Goal: Communication & Community: Answer question/provide support

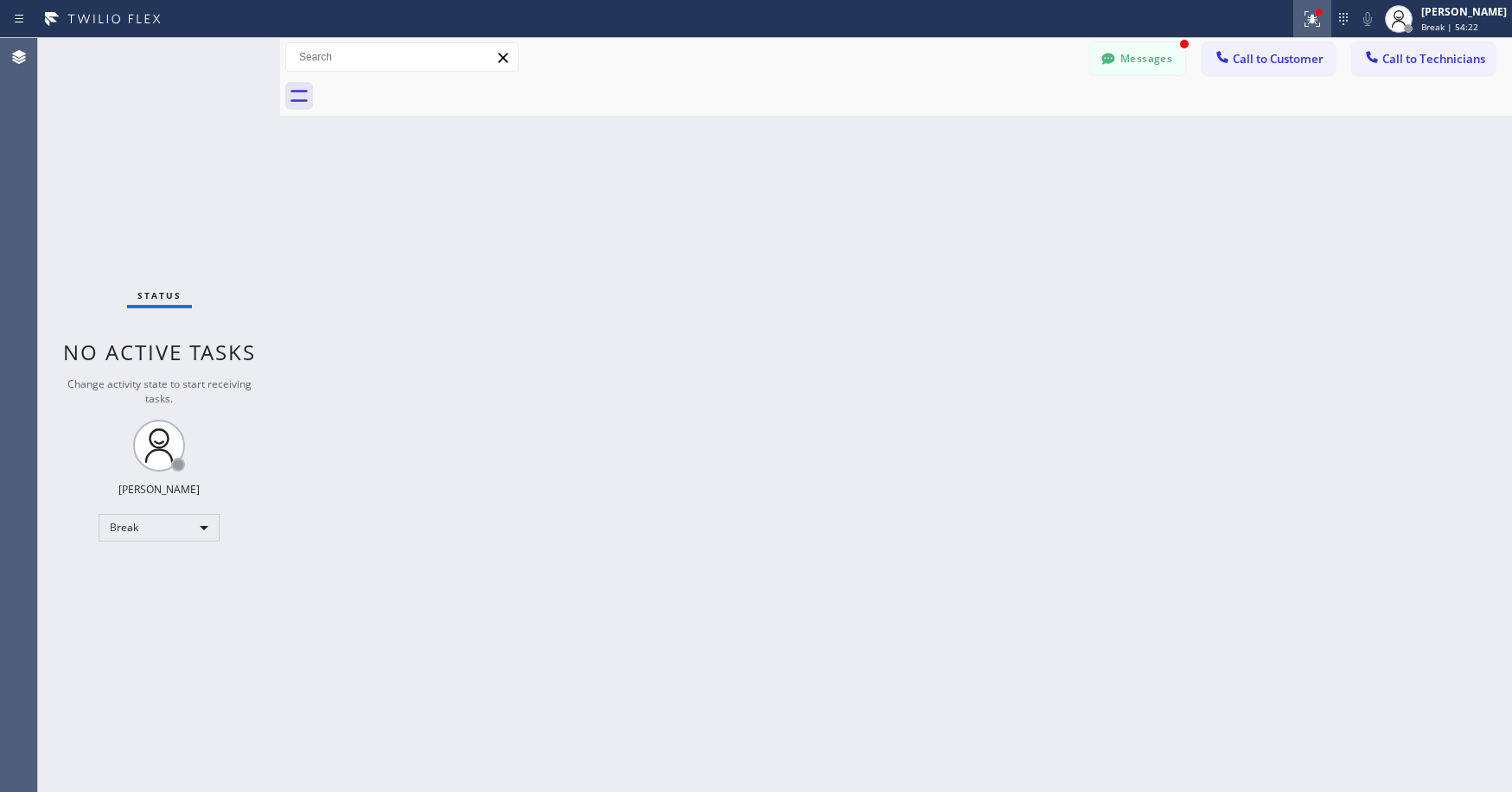
click at [1320, 21] on icon at bounding box center [1312, 19] width 16 height 16
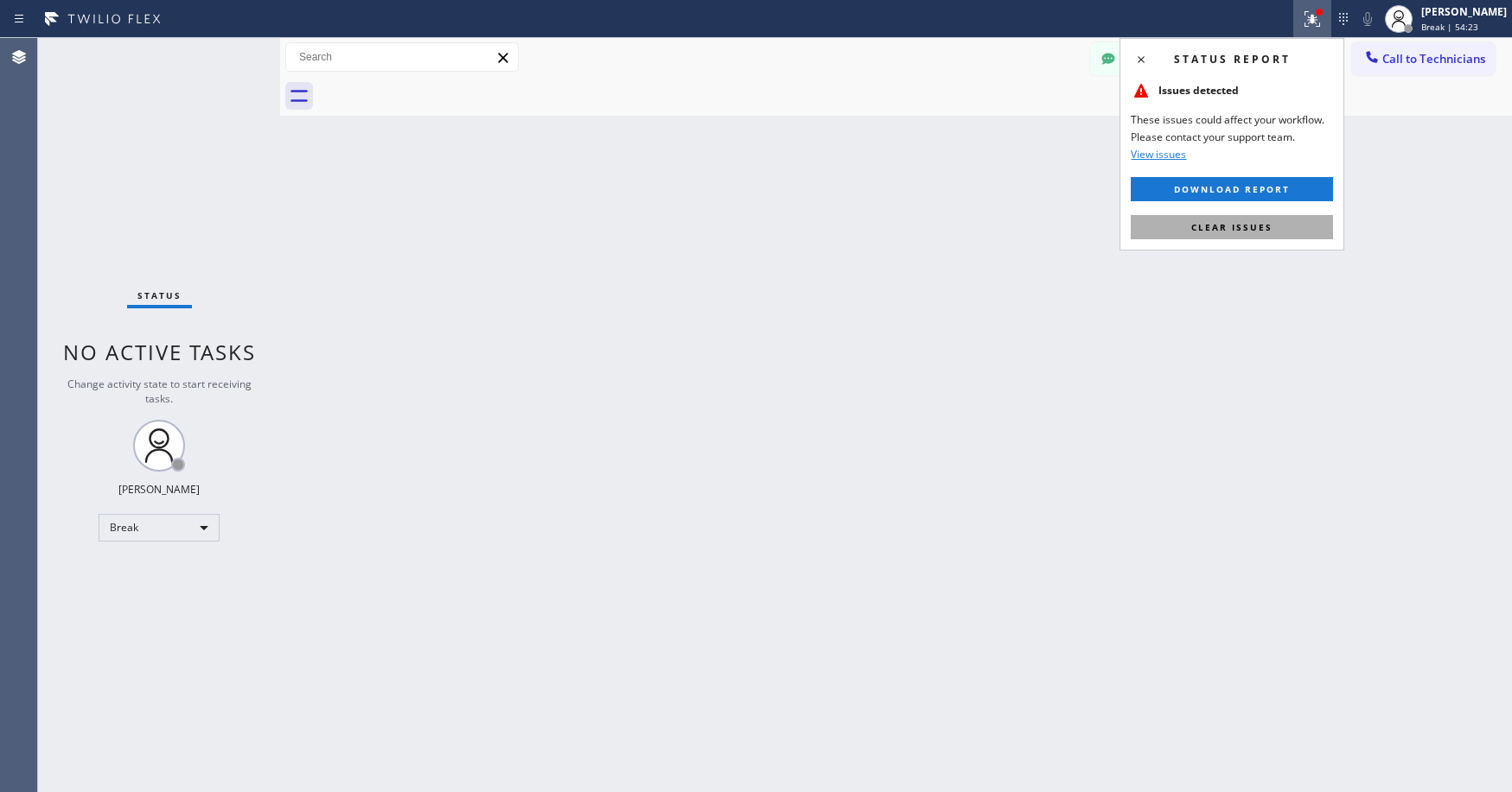
click at [1227, 234] on button "Clear issues" at bounding box center [1232, 227] width 202 height 24
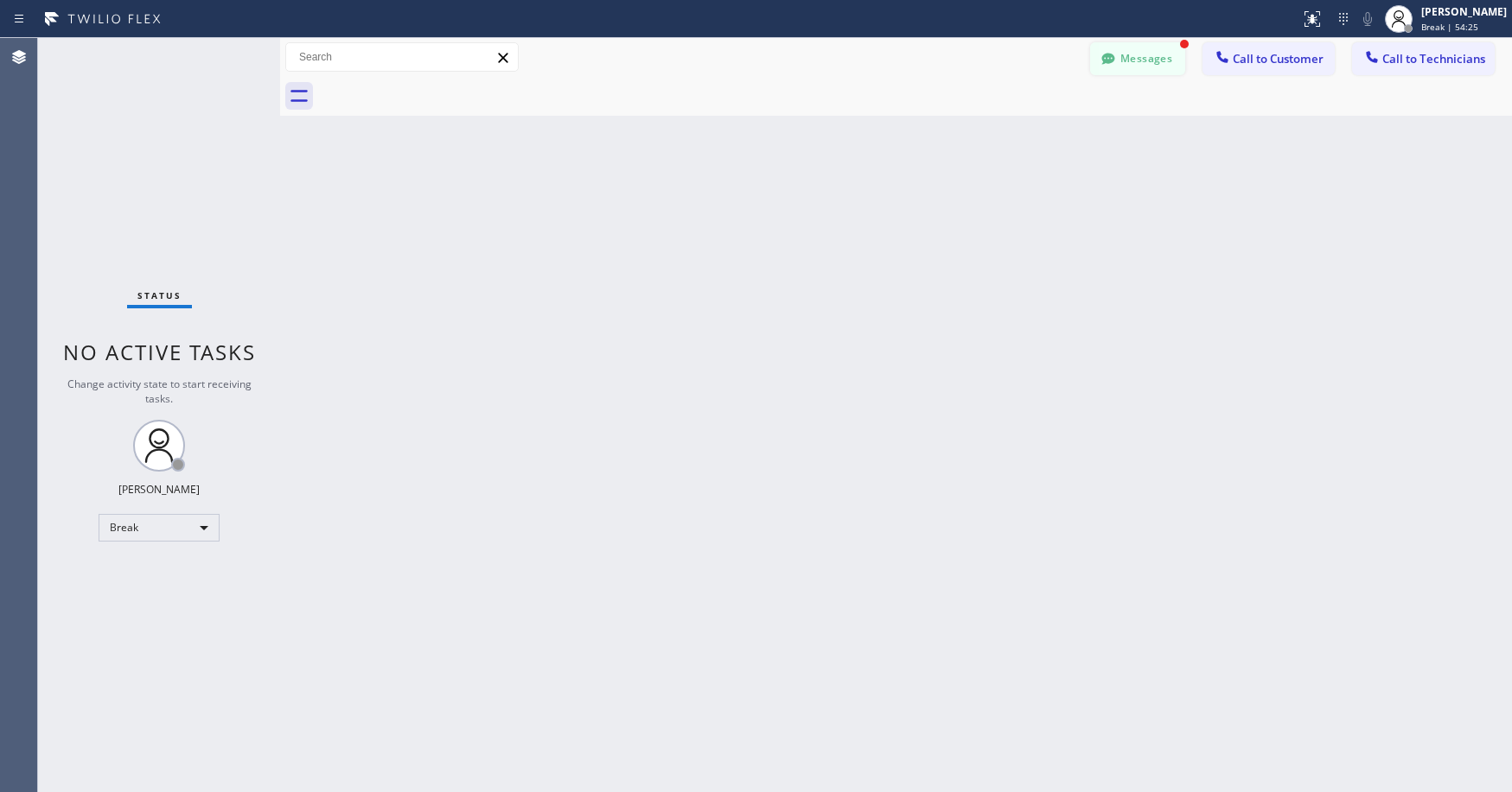
click at [1151, 54] on button "Messages" at bounding box center [1138, 58] width 95 height 33
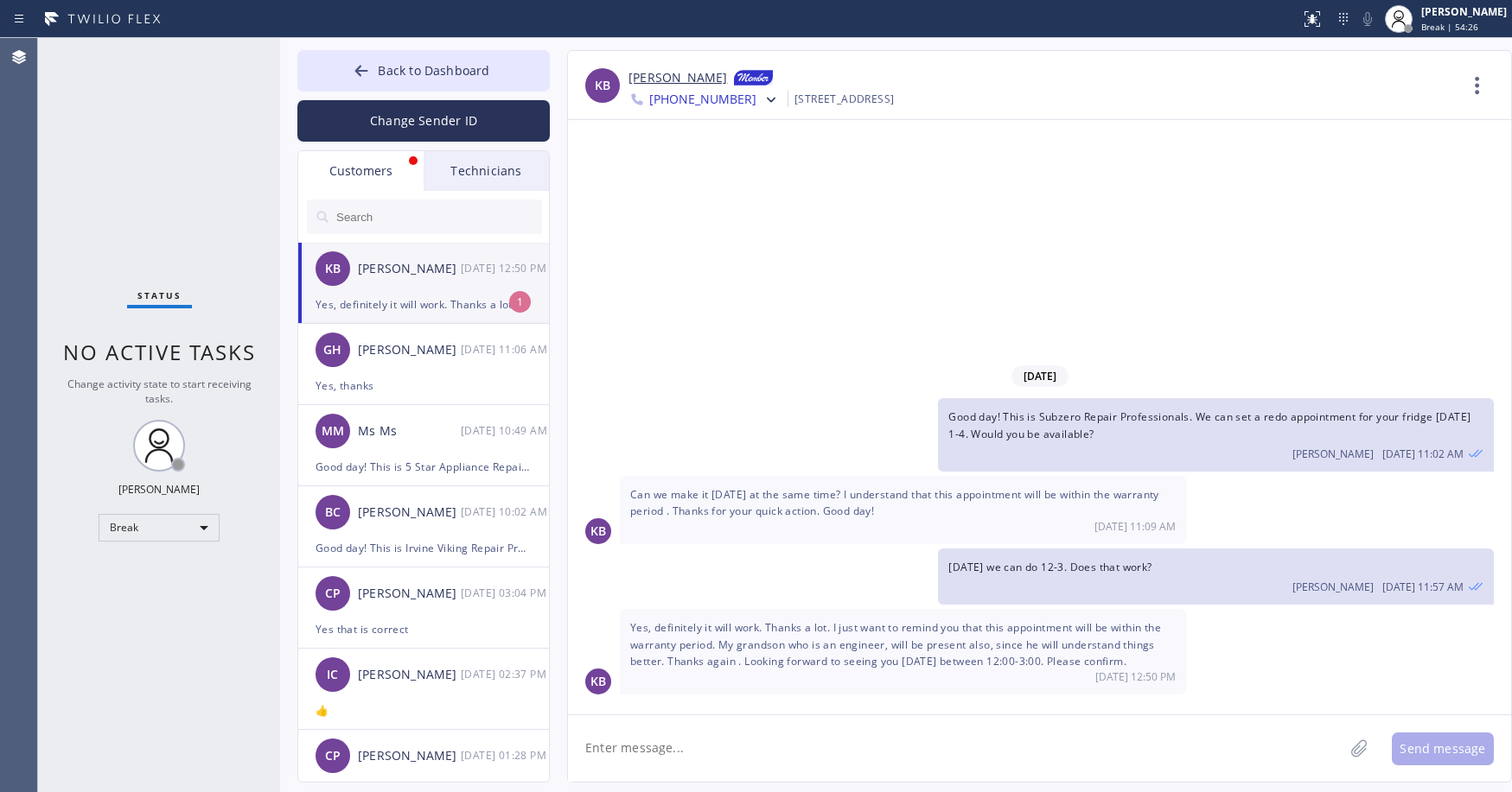
click at [393, 297] on div "Yes, definitely it will work. Thanks a lot. I just want to remind you that this…" at bounding box center [423, 304] width 216 height 20
click at [354, 69] on icon at bounding box center [361, 71] width 18 height 18
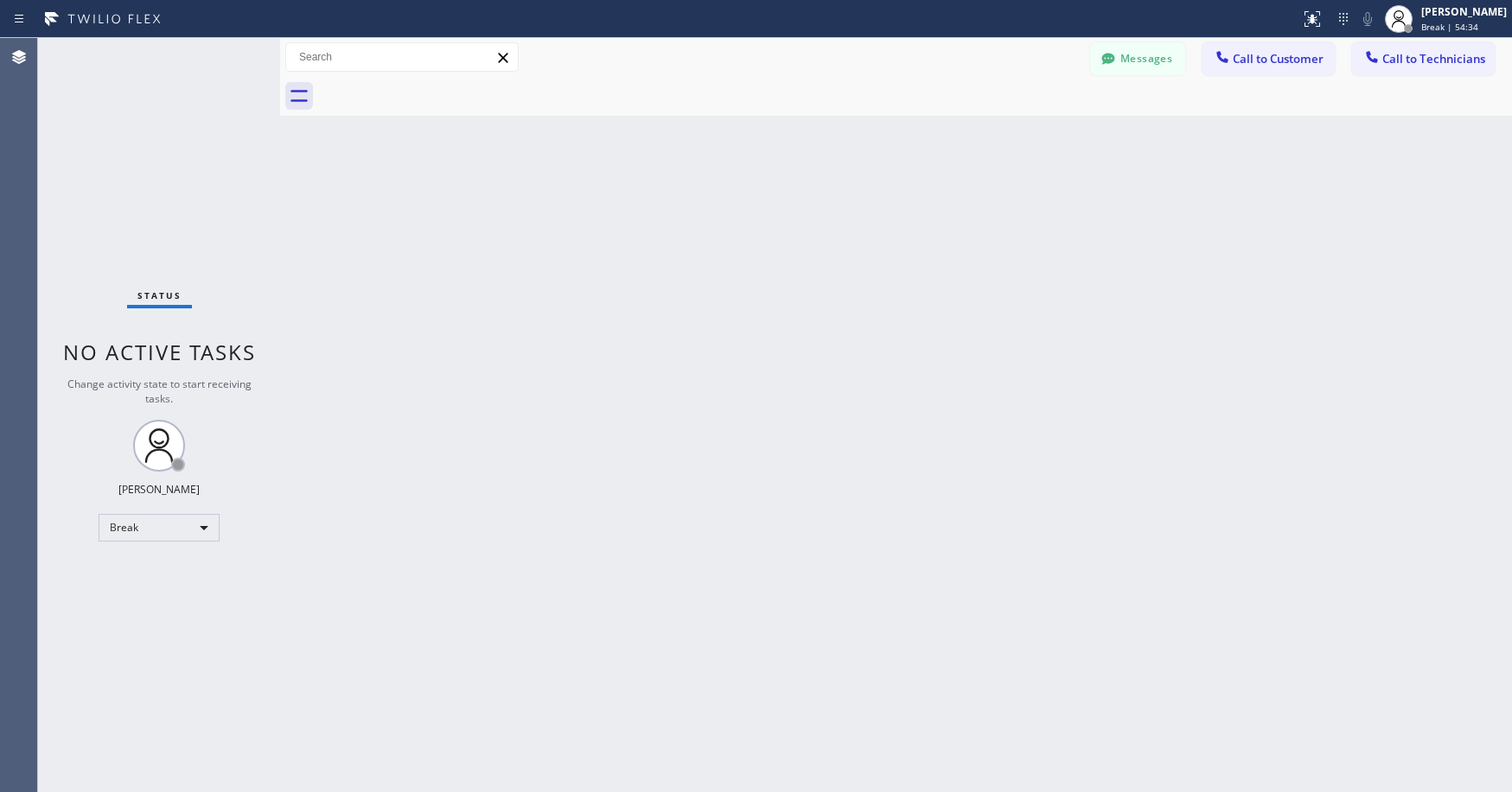
click at [176, 157] on div "Status No active tasks Change activity state to start receiving tasks. [PERSON_…" at bounding box center [159, 416] width 242 height 755
click at [132, 527] on div "Break" at bounding box center [159, 528] width 121 height 28
click at [144, 594] on li "Unavailable" at bounding box center [158, 595] width 118 height 21
click at [131, 144] on div "Status No active tasks Change activity state to start receiving tasks. [PERSON_…" at bounding box center [159, 416] width 242 height 755
drag, startPoint x: 152, startPoint y: 125, endPoint x: 166, endPoint y: 262, distance: 137.7
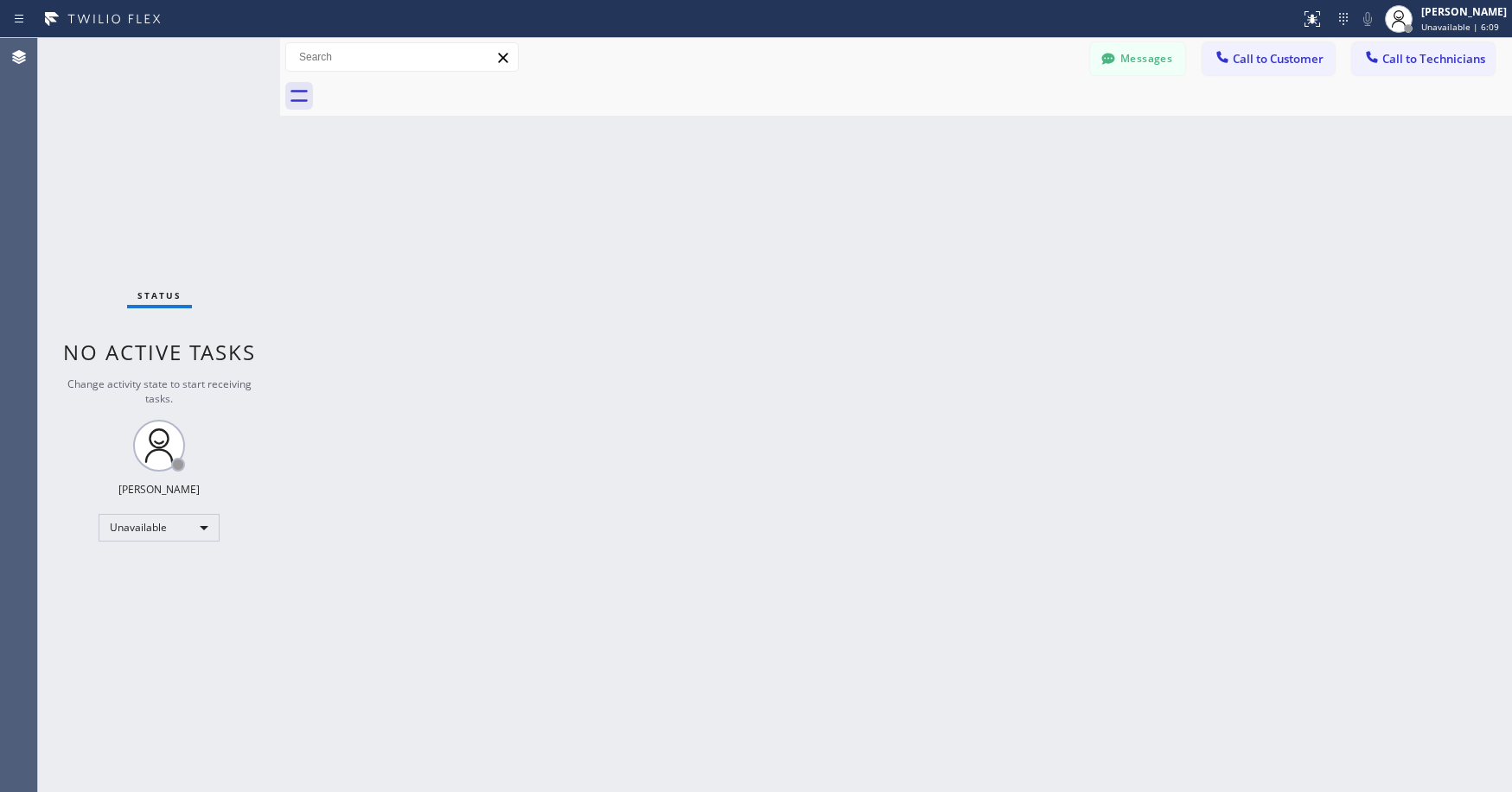
click at [152, 126] on div "Status No active tasks Change activity state to start receiving tasks. [PERSON_…" at bounding box center [159, 416] width 242 height 755
click at [129, 146] on div "Status No active tasks Change activity state to start receiving tasks. [PERSON_…" at bounding box center [159, 416] width 242 height 755
click at [178, 163] on div "Status No active tasks Change activity state to start receiving tasks. [PERSON_…" at bounding box center [159, 416] width 242 height 755
click at [150, 167] on div "Status No active tasks Change activity state to start receiving tasks. [PERSON_…" at bounding box center [159, 416] width 242 height 755
click at [1416, 64] on span "Call to Technicians" at bounding box center [1434, 59] width 103 height 16
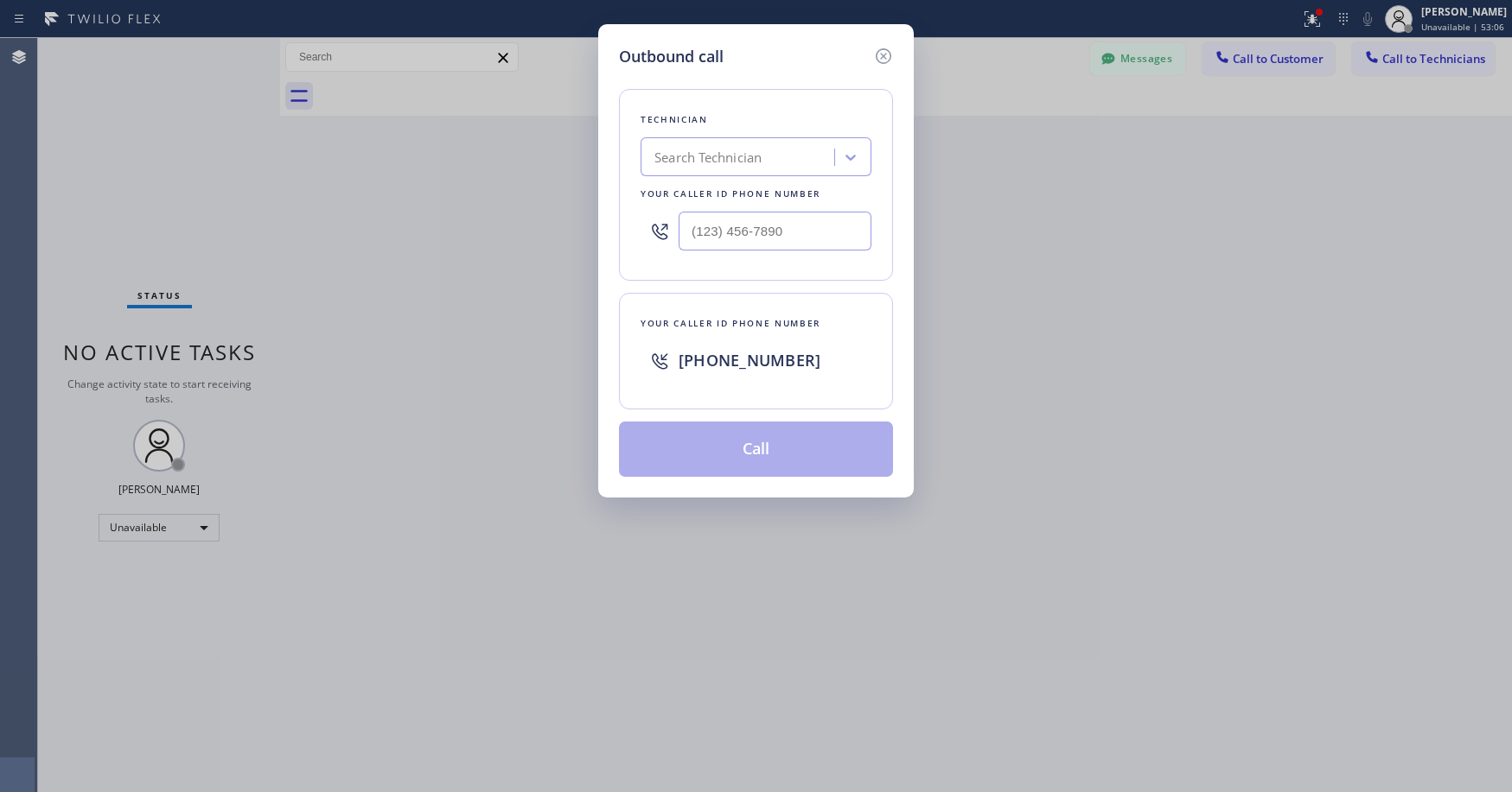
click at [748, 158] on div "Search Technician" at bounding box center [707, 157] width 107 height 20
type input "nizam"
click at [720, 191] on div "[PERSON_NAME]" at bounding box center [755, 193] width 231 height 31
type input "[PHONE_NUMBER]"
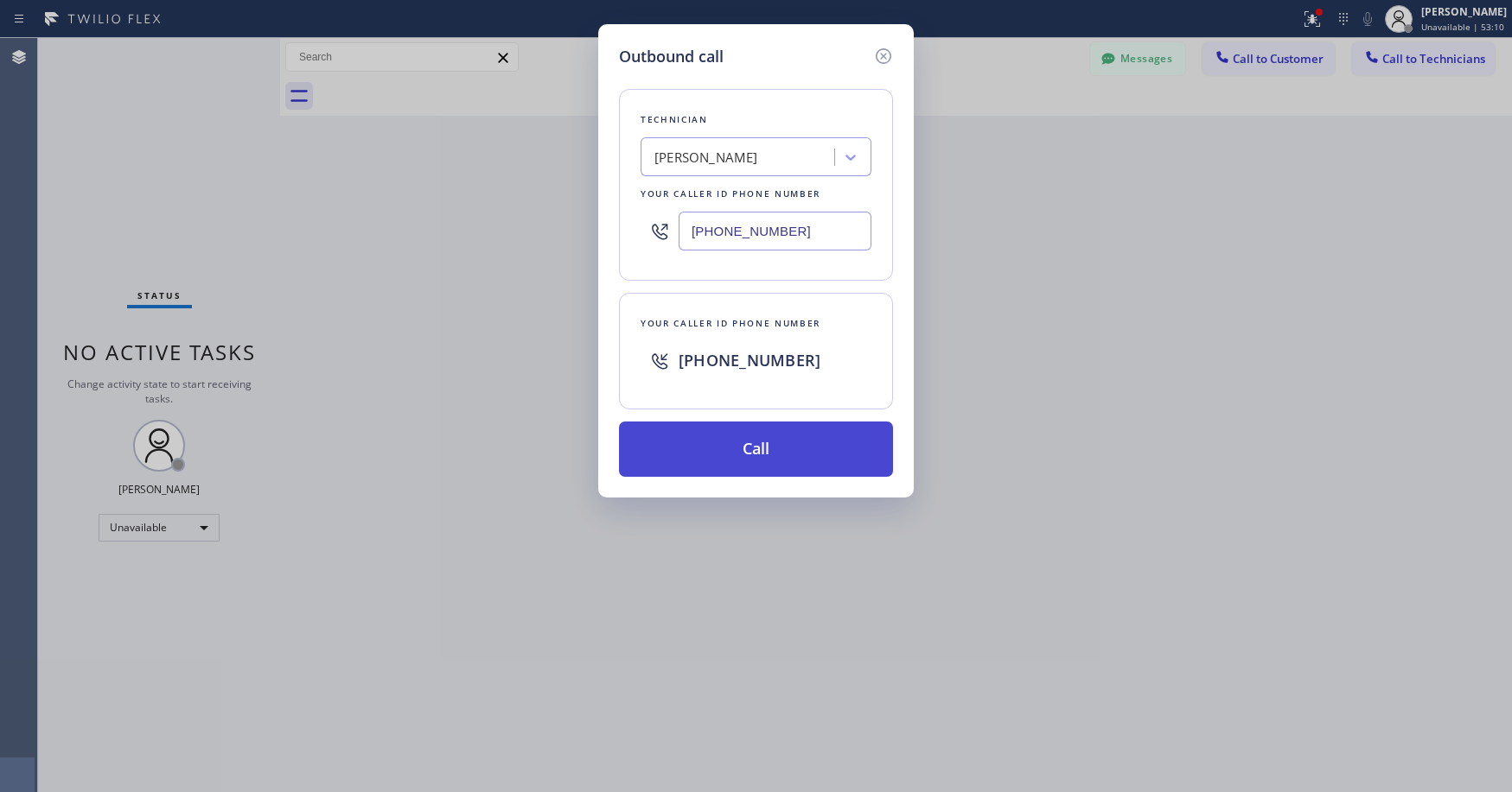
click at [753, 456] on button "Call" at bounding box center [755, 448] width 274 height 55
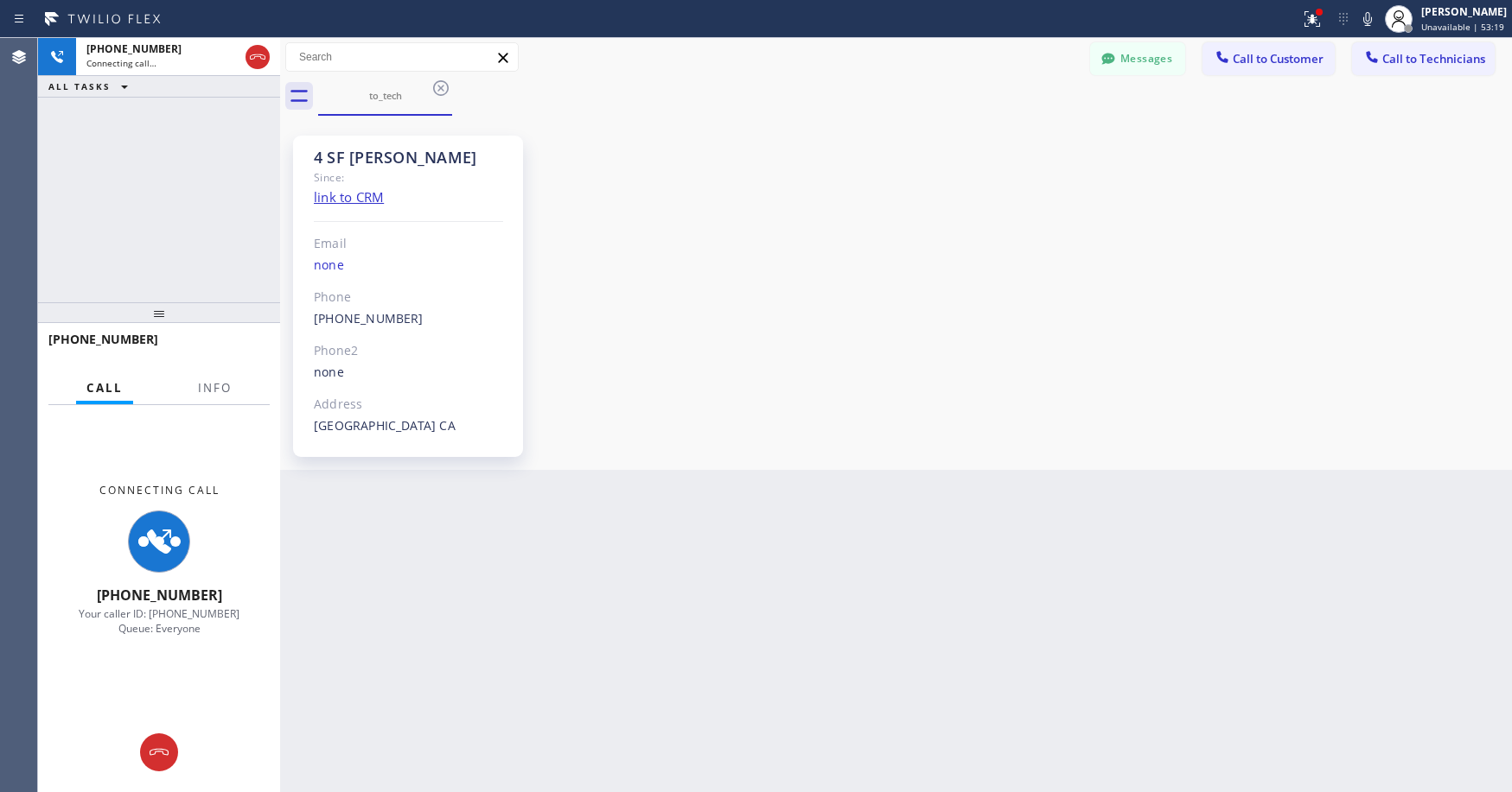
click at [208, 240] on div "[PHONE_NUMBER] Connecting call… ALL TASKS ALL TASKS ACTIVE TASKS TASKS IN WRAP …" at bounding box center [159, 170] width 242 height 264
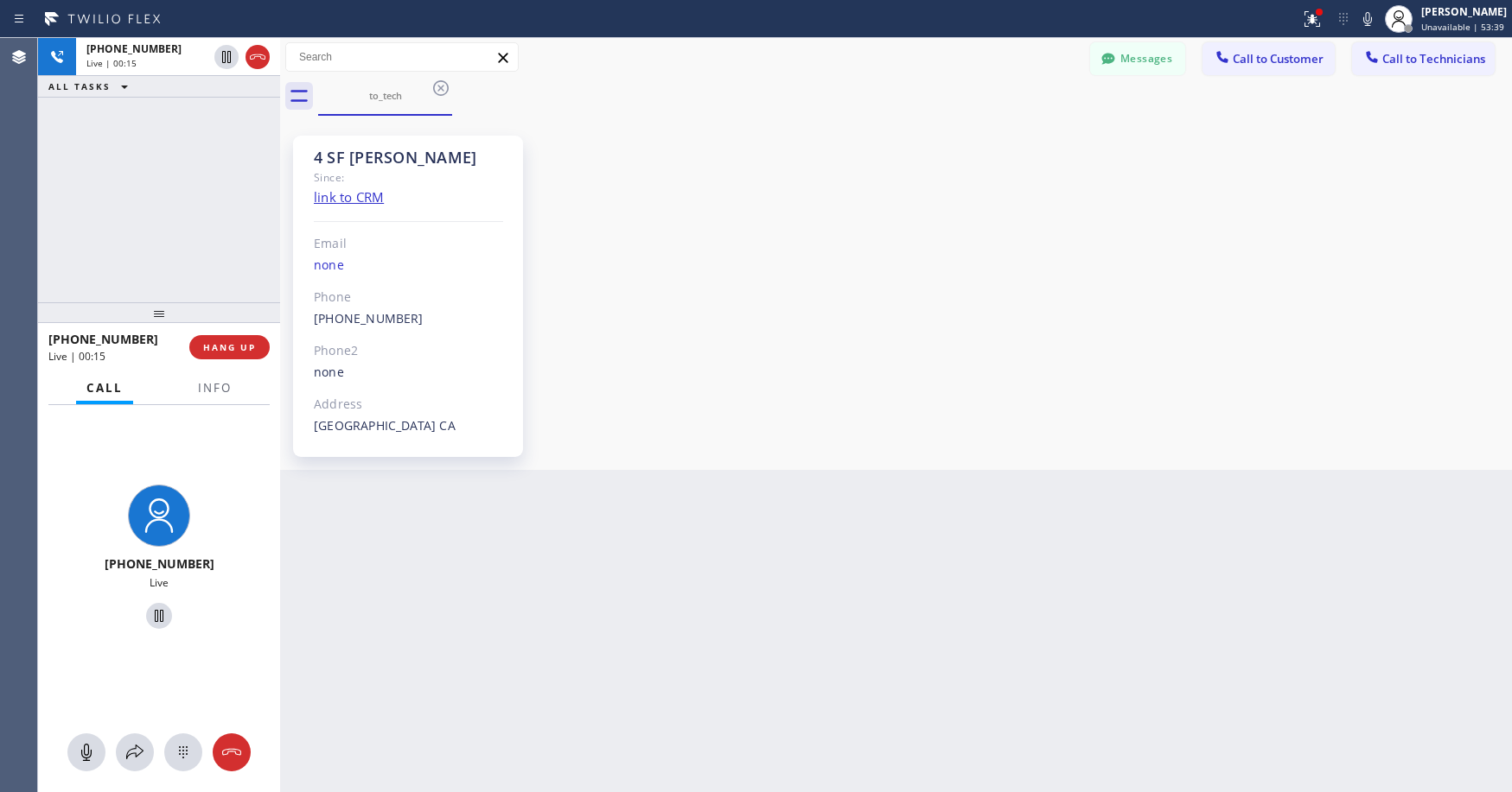
click at [153, 206] on div "[PHONE_NUMBER] Live | 00:15 ALL TASKS ALL TASKS ACTIVE TASKS TASKS IN WRAP UP" at bounding box center [159, 170] width 242 height 264
click at [150, 207] on div "[PHONE_NUMBER] Live | 03:13 ALL TASKS ALL TASKS ACTIVE TASKS TASKS IN WRAP UP" at bounding box center [159, 170] width 242 height 264
click at [121, 170] on div "[PHONE_NUMBER] Live | 04:38 ALL TASKS ALL TASKS ACTIVE TASKS TASKS IN WRAP UP" at bounding box center [159, 170] width 242 height 264
click at [146, 196] on div "[PHONE_NUMBER] Live | 05:10 ALL TASKS ALL TASKS ACTIVE TASKS TASKS IN WRAP UP" at bounding box center [159, 170] width 242 height 264
click at [137, 181] on div "[PHONE_NUMBER] Live | 05:21 ALL TASKS ALL TASKS ACTIVE TASKS TASKS IN WRAP UP" at bounding box center [159, 170] width 242 height 264
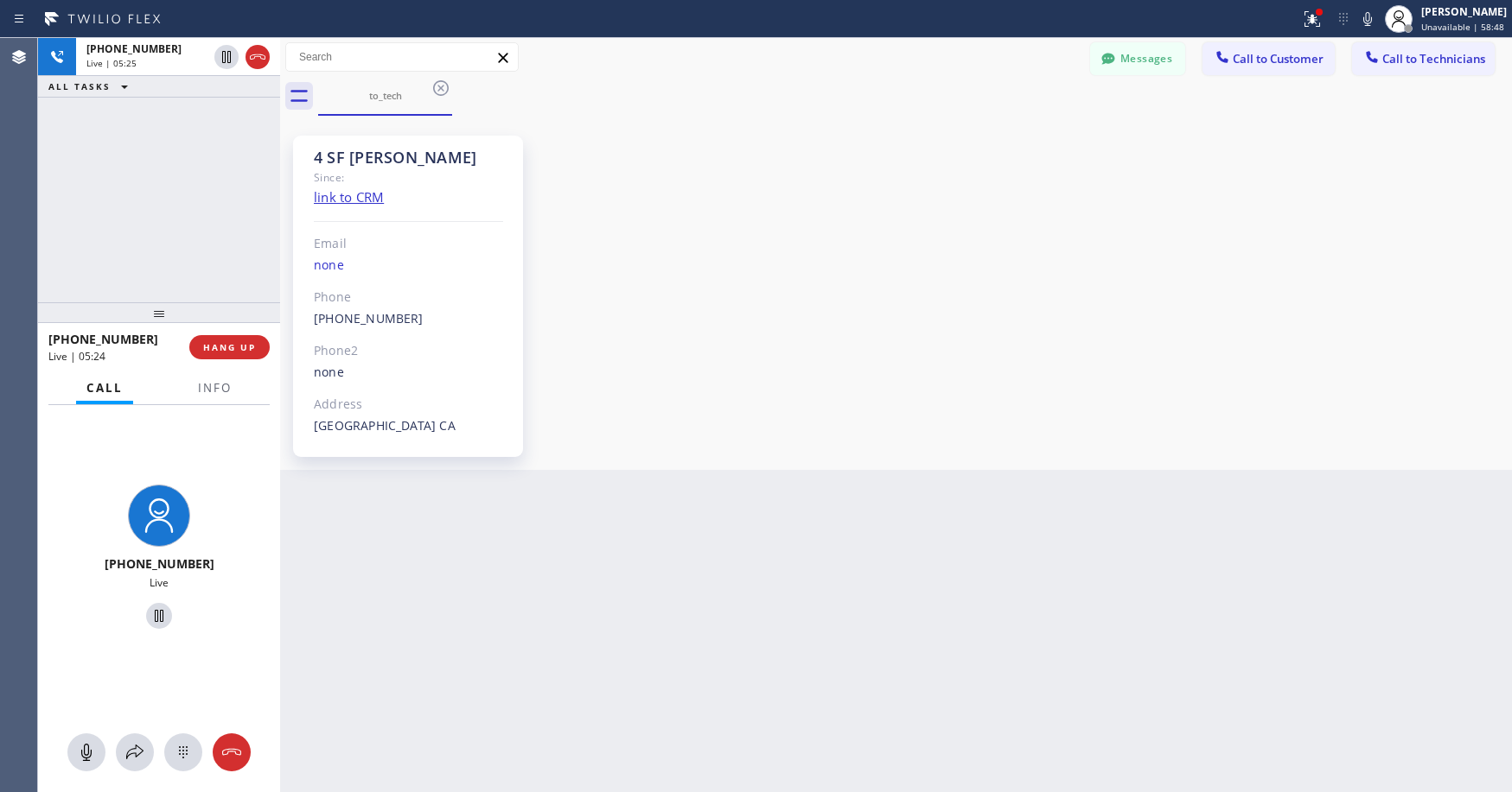
click at [150, 221] on div "[PHONE_NUMBER] Live | 05:25 ALL TASKS ALL TASKS ACTIVE TASKS TASKS IN WRAP UP" at bounding box center [159, 170] width 242 height 264
click at [546, 595] on div "Back to Dashboard Change Sender ID Customers Technicians KB [PERSON_NAME] [DATE…" at bounding box center [896, 416] width 1232 height 755
click at [179, 236] on div "[PHONE_NUMBER] Live | 05:28 ALL TASKS ALL TASKS ACTIVE TASKS TASKS IN WRAP UP" at bounding box center [159, 170] width 242 height 264
click at [255, 61] on icon at bounding box center [258, 57] width 21 height 21
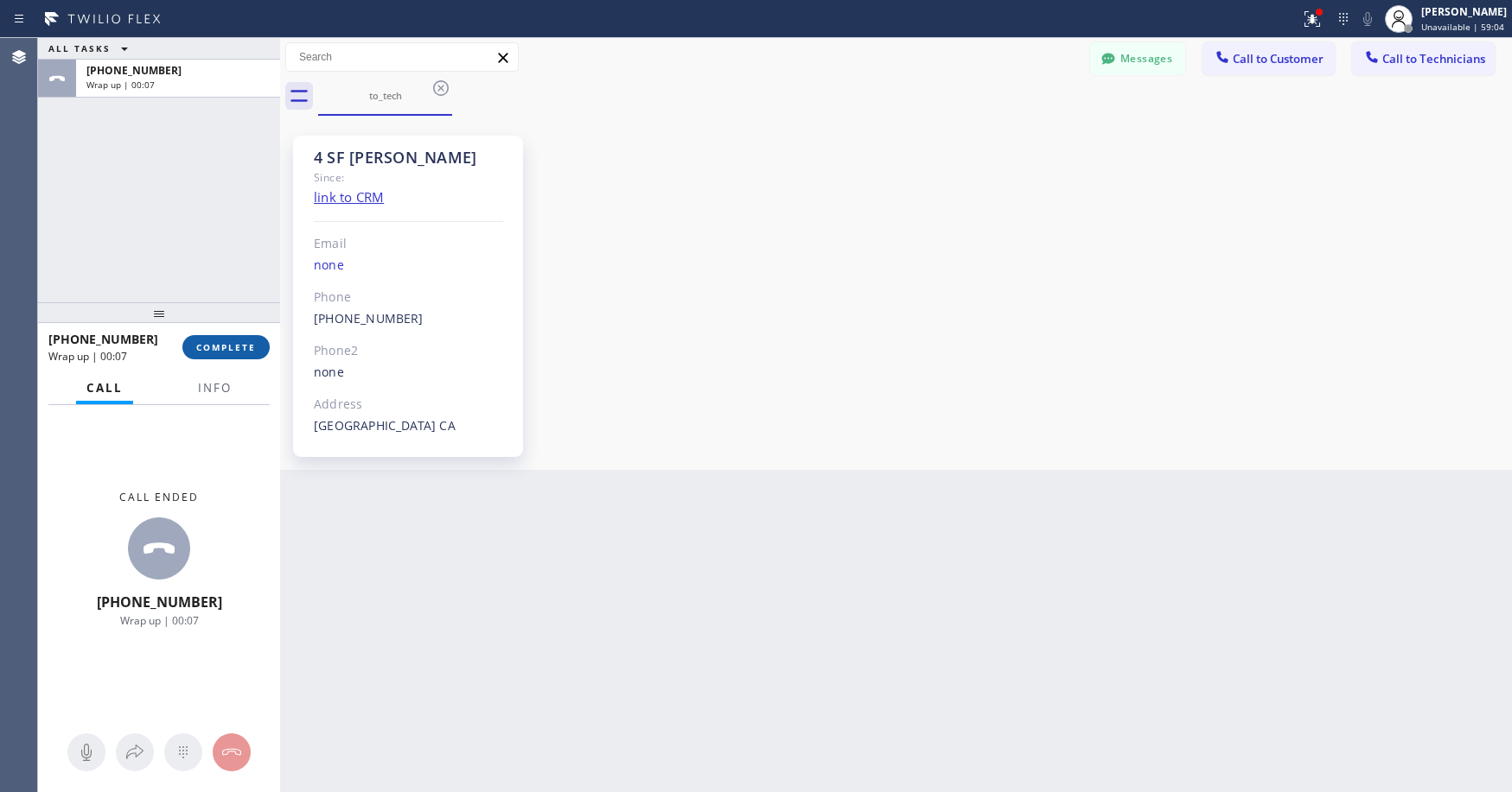
click at [221, 351] on span "COMPLETE" at bounding box center [226, 346] width 60 height 12
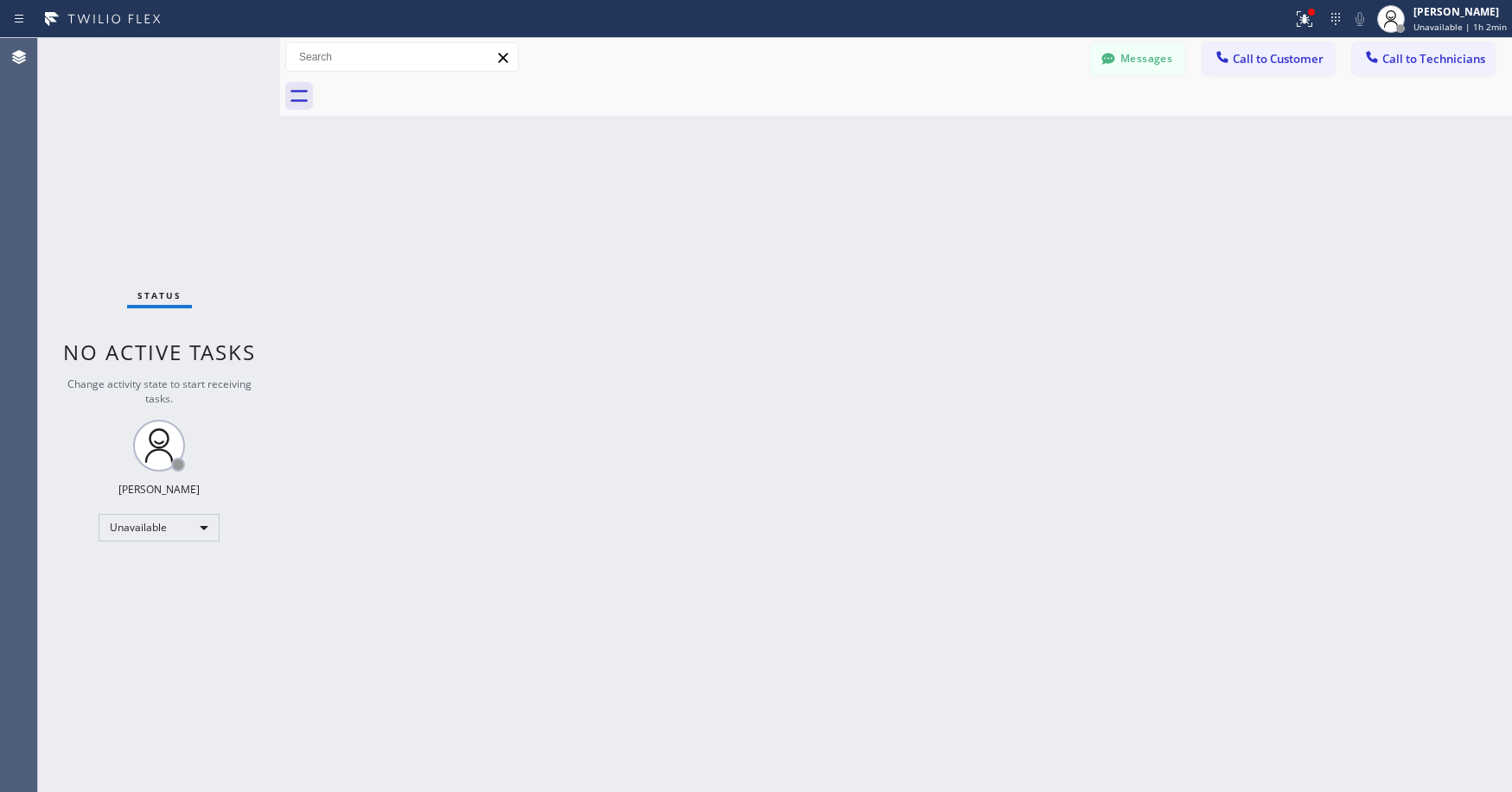
click at [177, 137] on div "Status No active tasks Change activity state to start receiving tasks. [PERSON_…" at bounding box center [159, 416] width 242 height 755
drag, startPoint x: 182, startPoint y: 167, endPoint x: 593, endPoint y: 133, distance: 412.4
click at [187, 167] on div "Status No active tasks Change activity state to start receiving tasks. [PERSON_…" at bounding box center [159, 416] width 242 height 755
click at [1419, 58] on span "Call to Technicians" at bounding box center [1434, 59] width 103 height 16
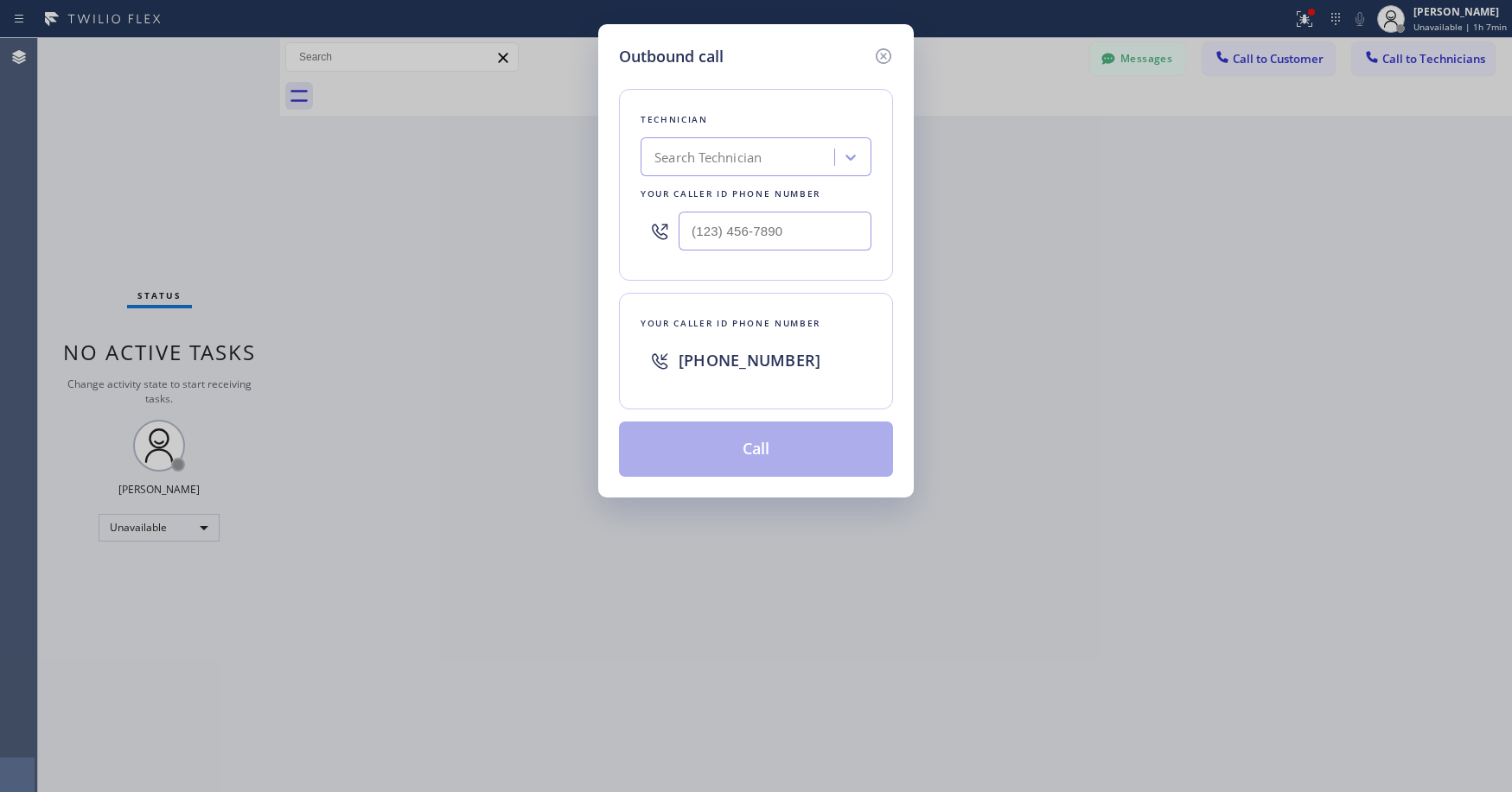
click at [699, 160] on div "Search Technician" at bounding box center [707, 157] width 107 height 20
type input "sf [PERSON_NAME]"
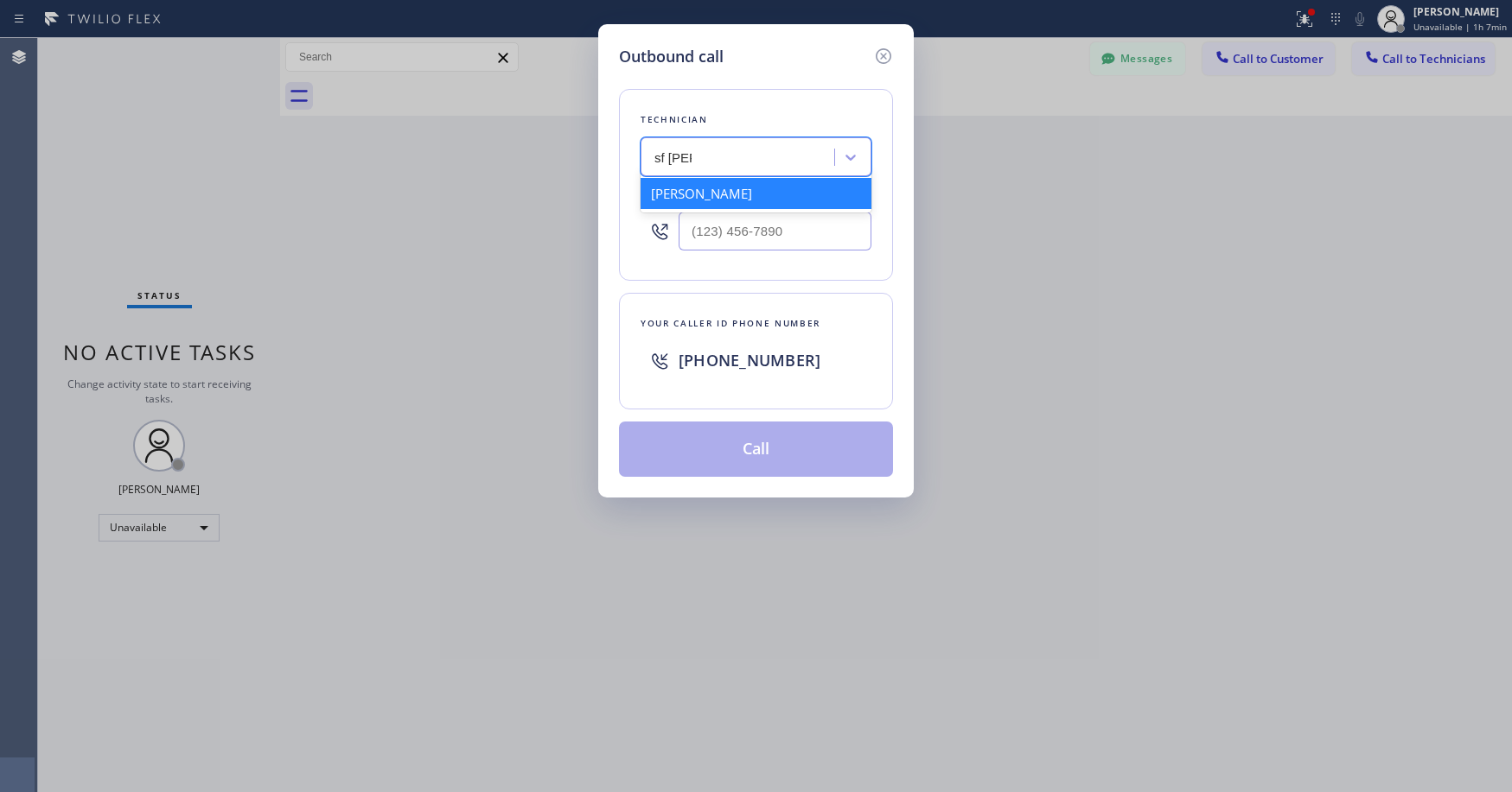
click at [707, 195] on div "[PERSON_NAME]" at bounding box center [755, 193] width 231 height 31
type input "[PHONE_NUMBER]"
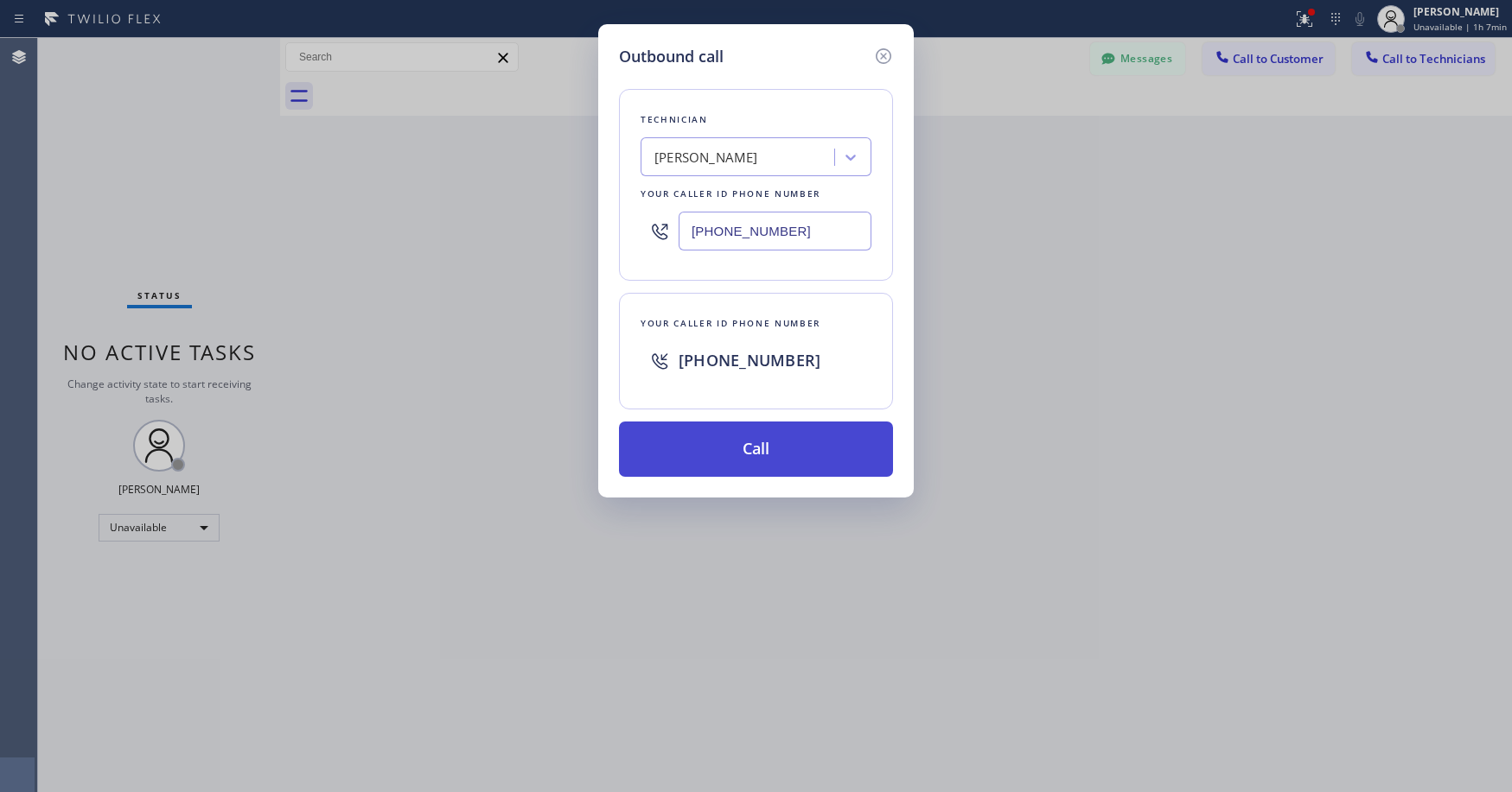
click at [758, 458] on button "Call" at bounding box center [755, 448] width 274 height 55
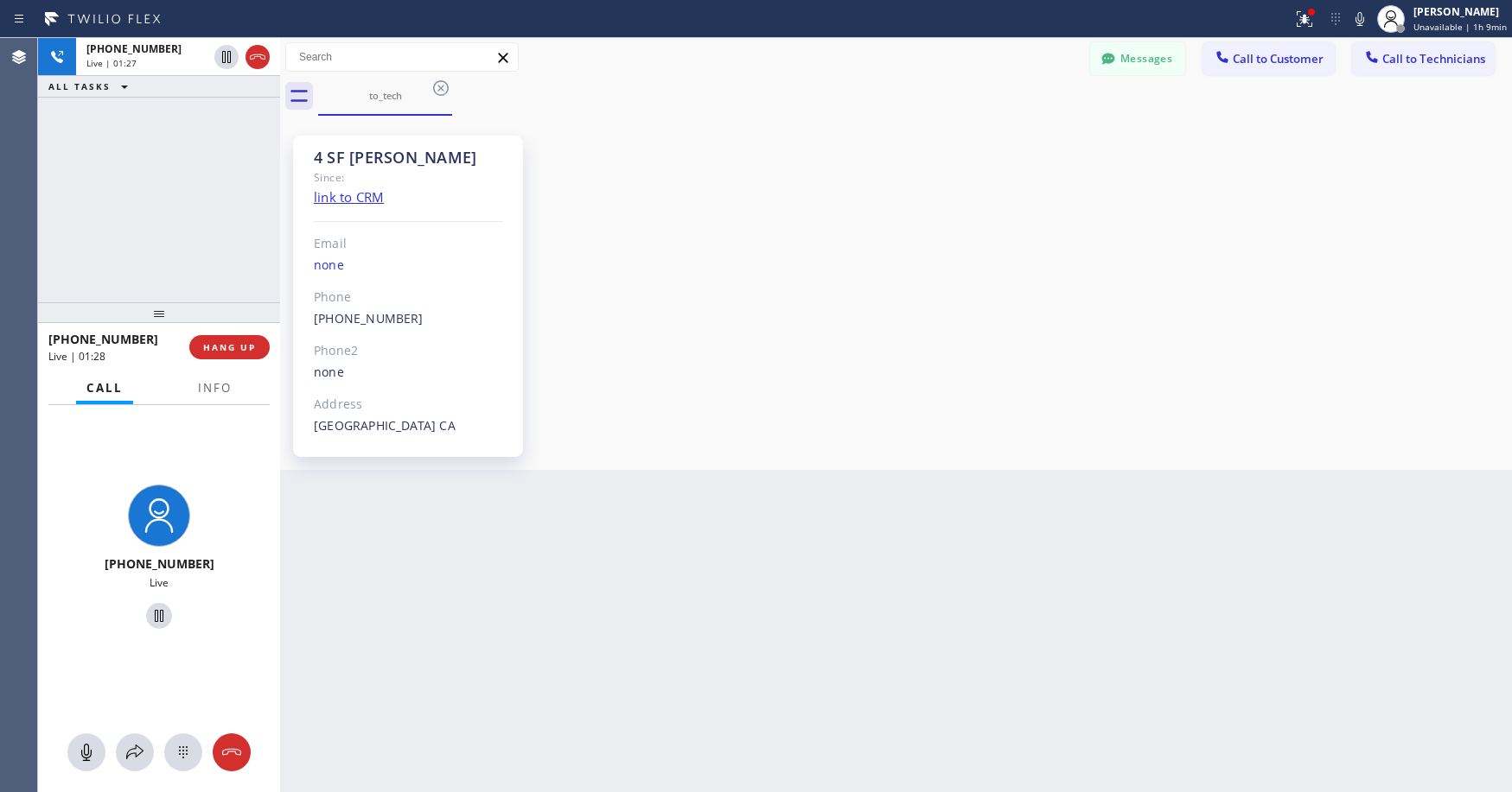
click at [114, 197] on div "[PHONE_NUMBER] Live | 01:27 ALL TASKS ALL TASKS ACTIVE TASKS TASKS IN WRAP UP" at bounding box center [159, 170] width 242 height 264
click at [205, 233] on div "[PHONE_NUMBER] Live | 01:46 ALL TASKS ALL TASKS ACTIVE TASKS TASKS IN WRAP UP" at bounding box center [159, 170] width 242 height 264
click at [221, 354] on button "HANG UP" at bounding box center [230, 347] width 80 height 24
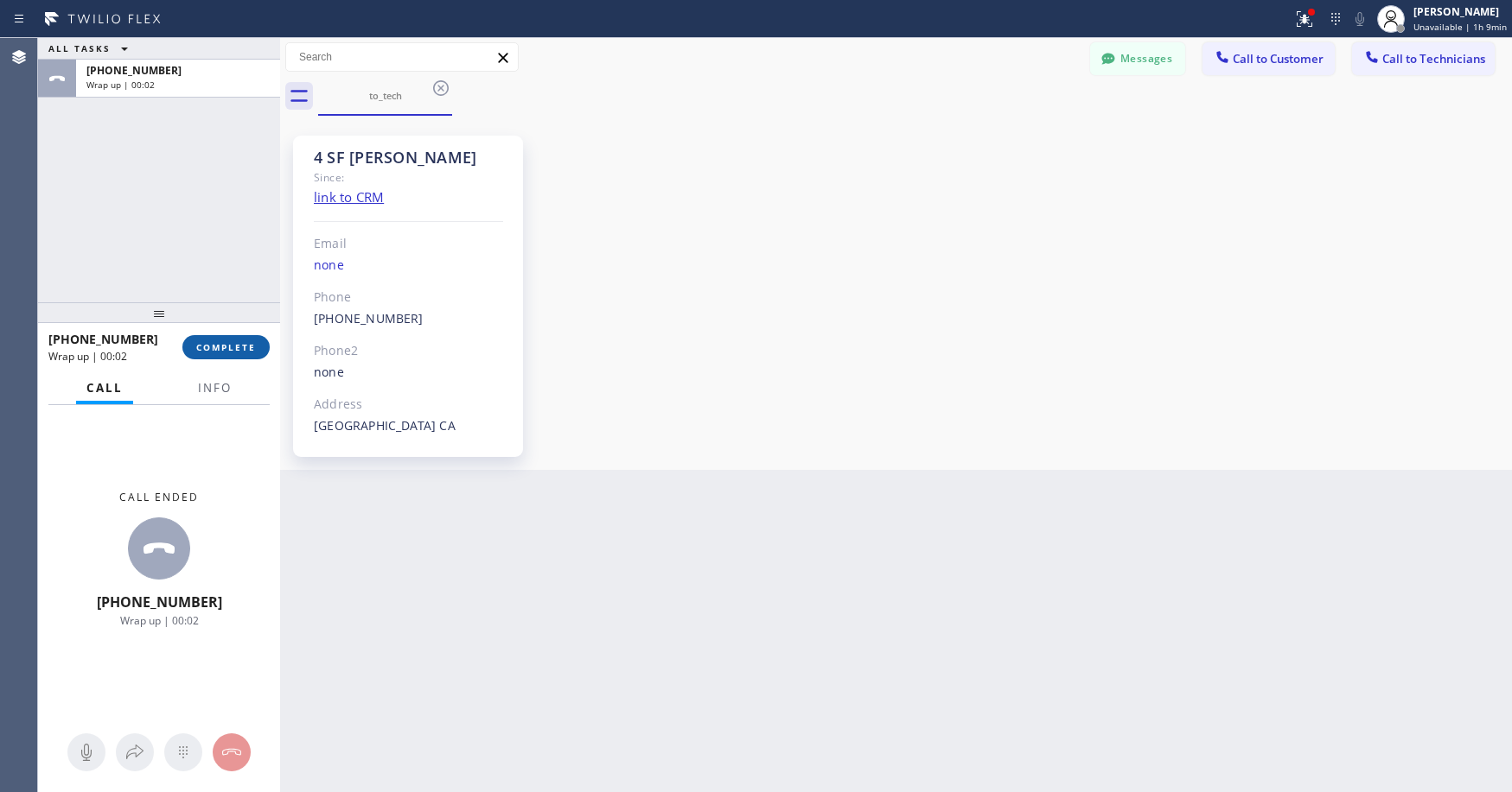
click at [212, 346] on span "COMPLETE" at bounding box center [226, 346] width 60 height 12
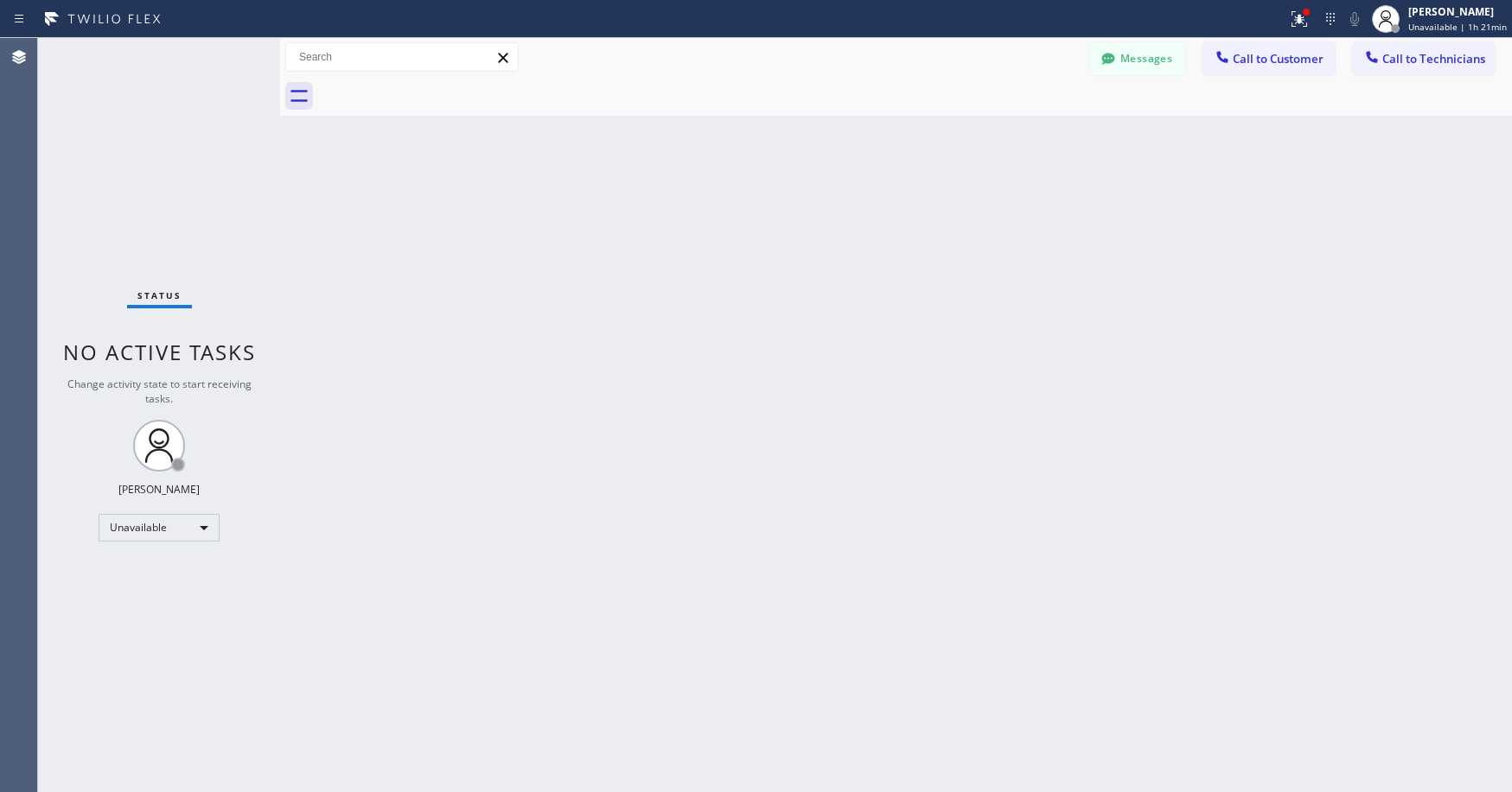
click at [114, 88] on div "Status No active tasks Change activity state to start receiving tasks. [PERSON_…" at bounding box center [159, 416] width 242 height 755
click at [178, 202] on div "Status No active tasks Change activity state to start receiving tasks. [PERSON_…" at bounding box center [159, 416] width 242 height 755
click at [134, 137] on div "Status No active tasks Change activity state to start receiving tasks. [PERSON_…" at bounding box center [159, 416] width 242 height 755
click at [157, 116] on div "Status No active tasks Change activity state to start receiving tasks. [PERSON_…" at bounding box center [159, 416] width 242 height 755
drag, startPoint x: 146, startPoint y: 156, endPoint x: 139, endPoint y: 442, distance: 286.1
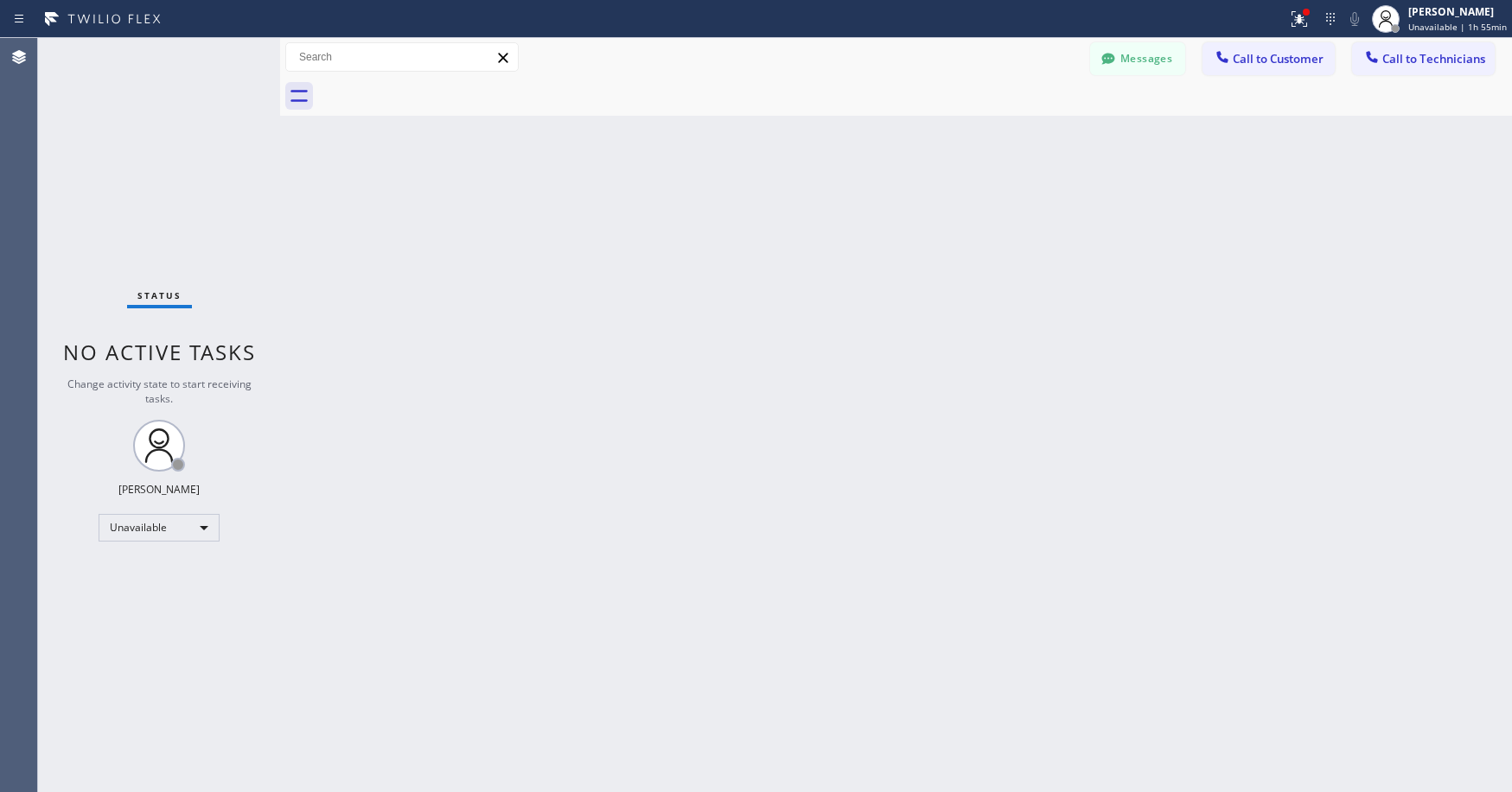
click at [146, 158] on div "Status No active tasks Change activity state to start receiving tasks. [PERSON_…" at bounding box center [159, 416] width 242 height 755
click at [158, 165] on div "Status No active tasks Change activity state to start receiving tasks. [PERSON_…" at bounding box center [159, 416] width 242 height 755
drag, startPoint x: 142, startPoint y: 126, endPoint x: 1055, endPoint y: 104, distance: 913.3
click at [152, 132] on div "Status No active tasks Change activity state to start receiving tasks. [PERSON_…" at bounding box center [159, 416] width 242 height 755
click at [1435, 65] on span "Call to Technicians" at bounding box center [1434, 59] width 103 height 16
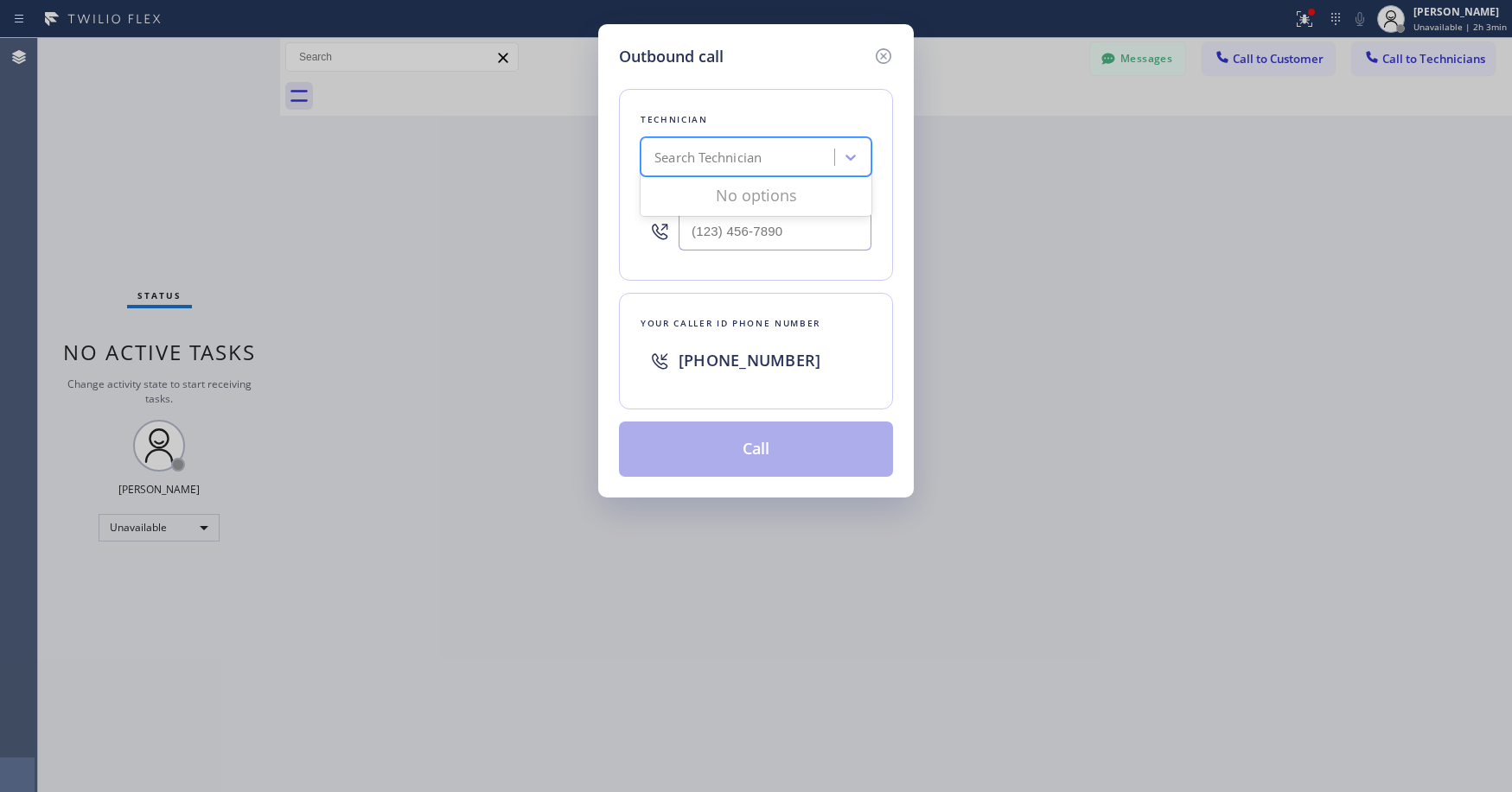
click at [756, 158] on div "Search Technician" at bounding box center [707, 157] width 107 height 20
type input "izilyav"
click at [744, 191] on div "[PERSON_NAME]" at bounding box center [755, 193] width 231 height 31
type input "[PHONE_NUMBER]"
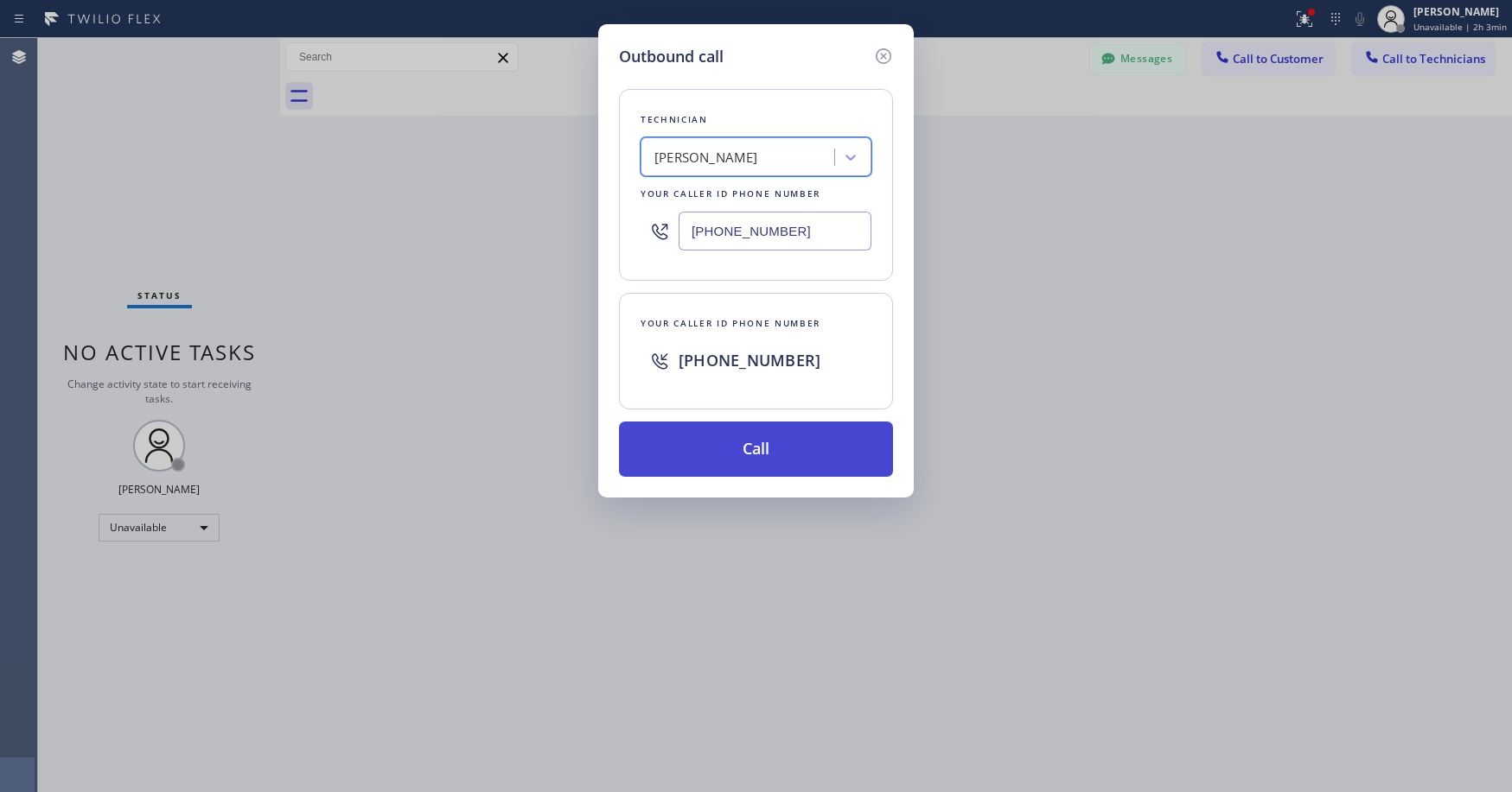
click at [720, 455] on button "Call" at bounding box center [755, 448] width 274 height 55
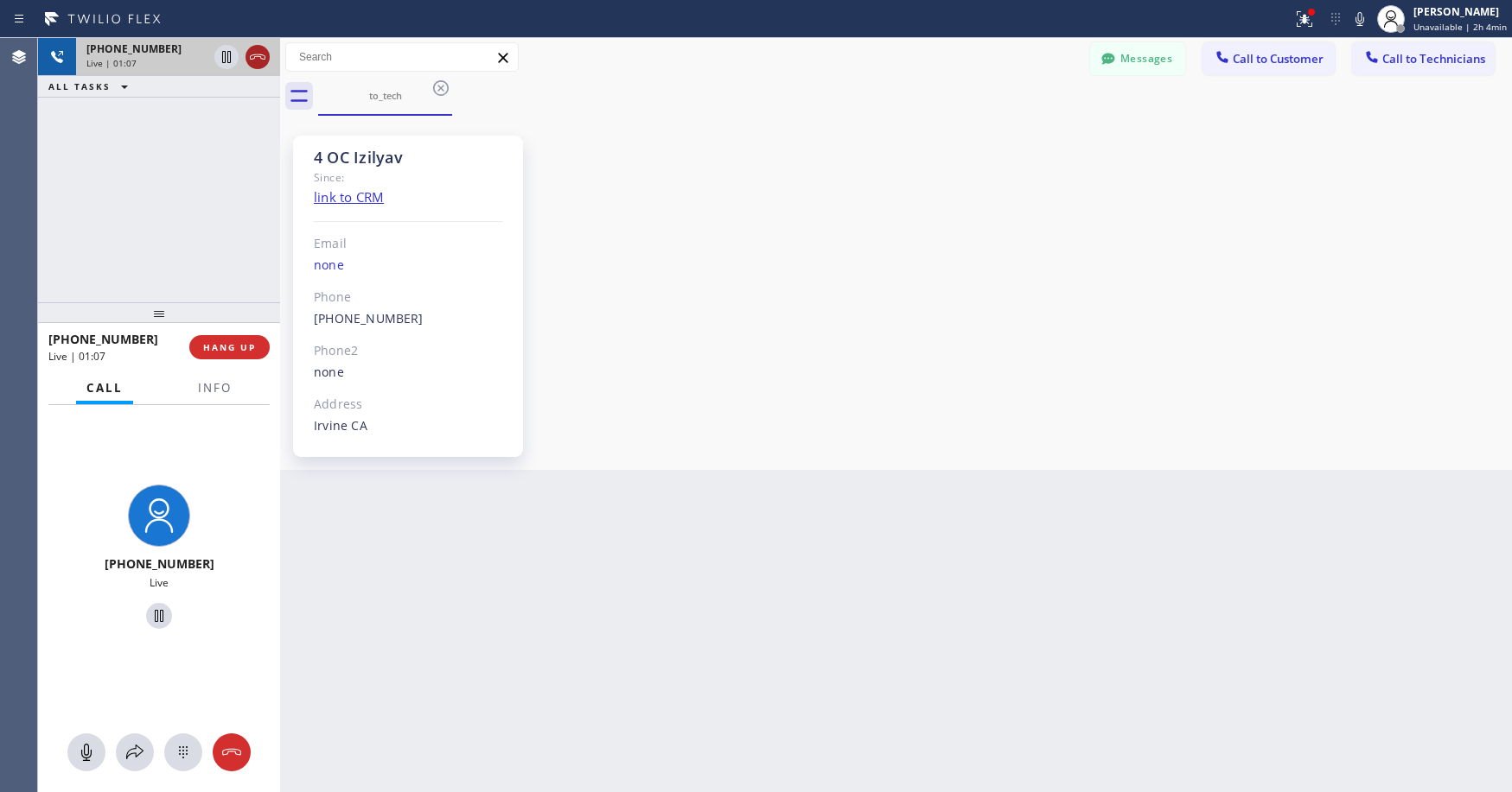
click at [260, 59] on icon at bounding box center [258, 57] width 21 height 21
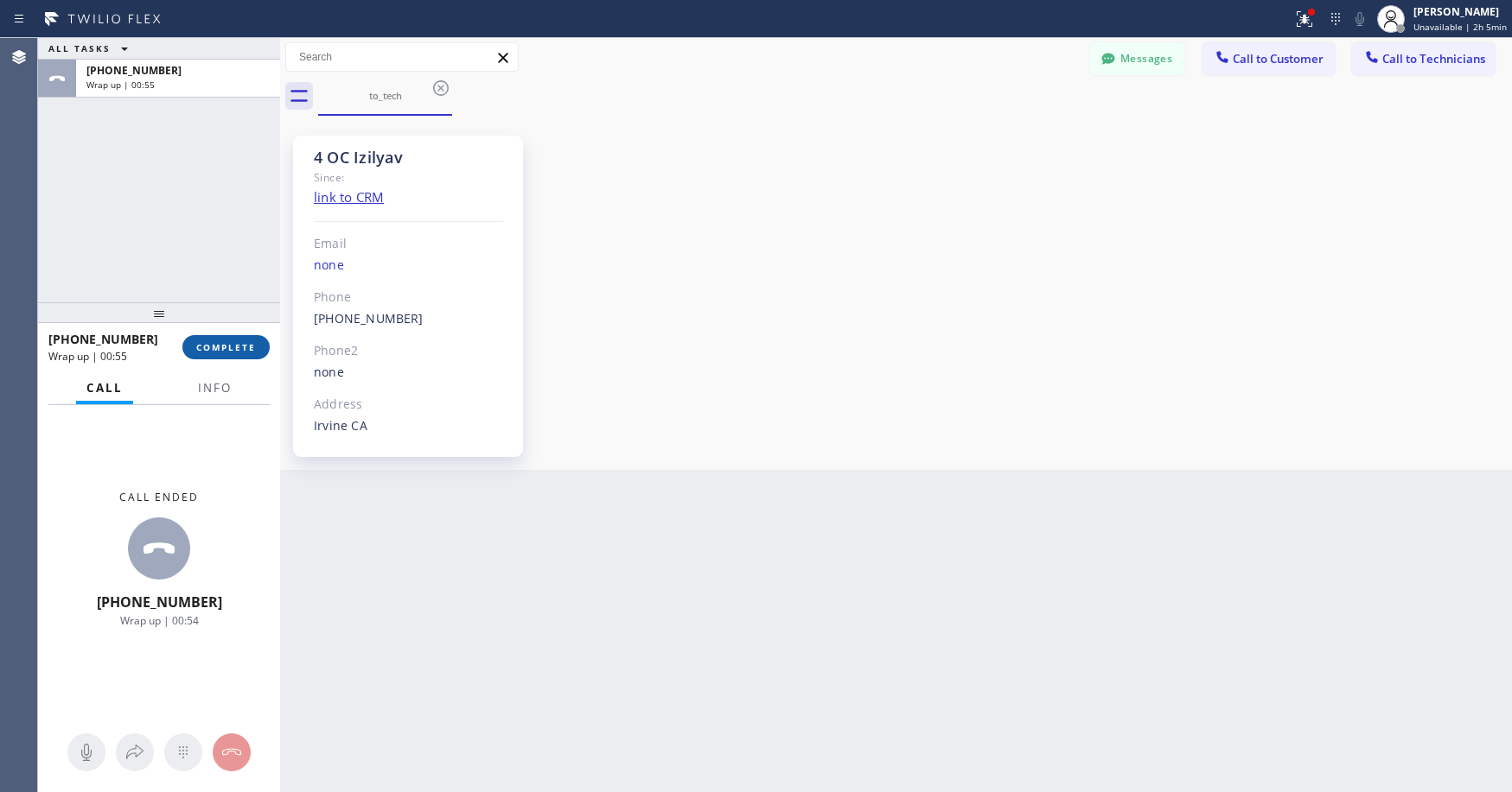
click at [247, 354] on button "COMPLETE" at bounding box center [225, 347] width 87 height 24
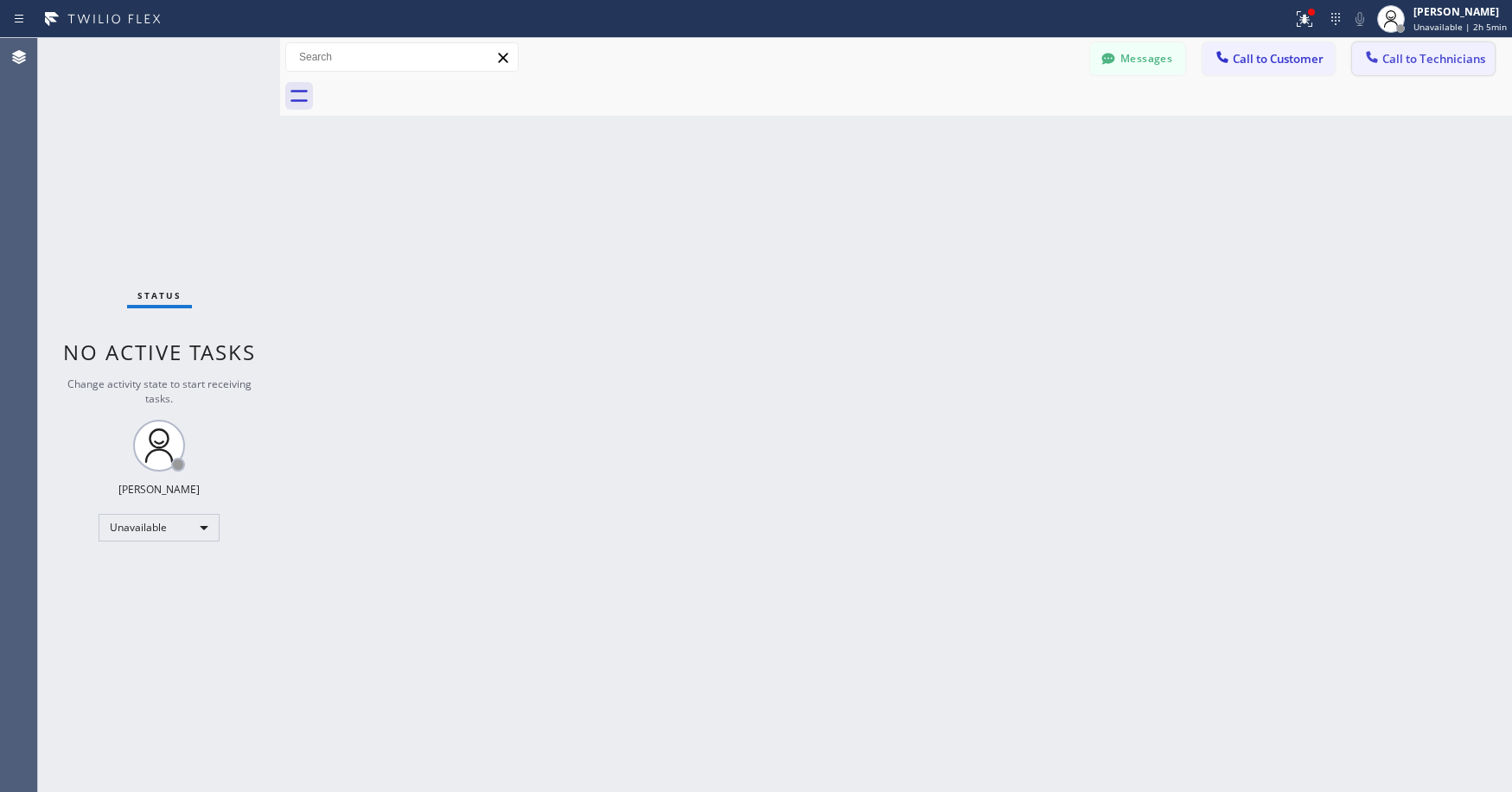
click at [1441, 68] on button "Call to Technicians" at bounding box center [1423, 58] width 143 height 33
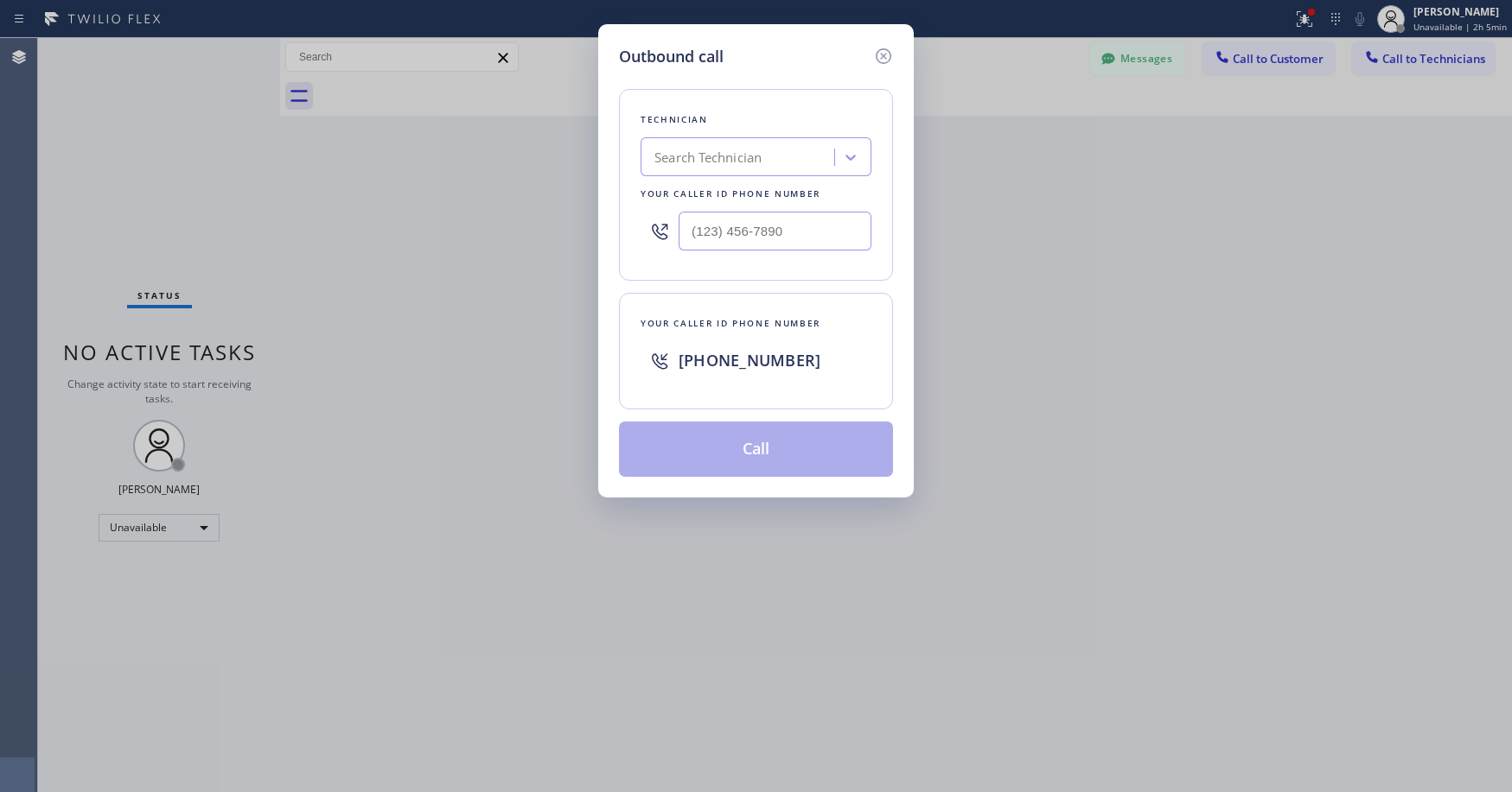
click at [687, 161] on div "Search Technician" at bounding box center [707, 157] width 107 height 20
type input "izilyav"
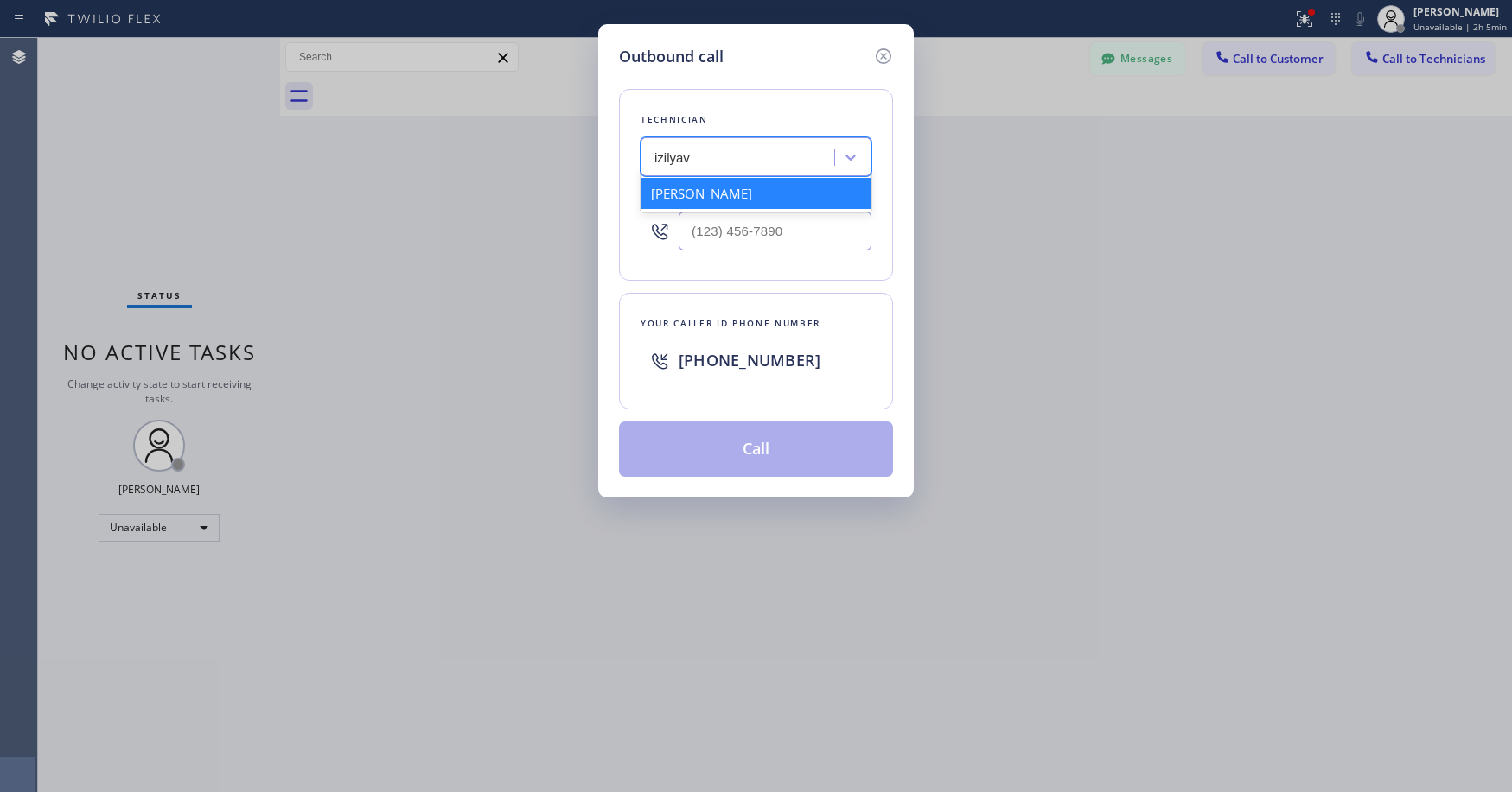
click at [681, 192] on div "[PERSON_NAME]" at bounding box center [755, 193] width 231 height 31
type input "[PHONE_NUMBER]"
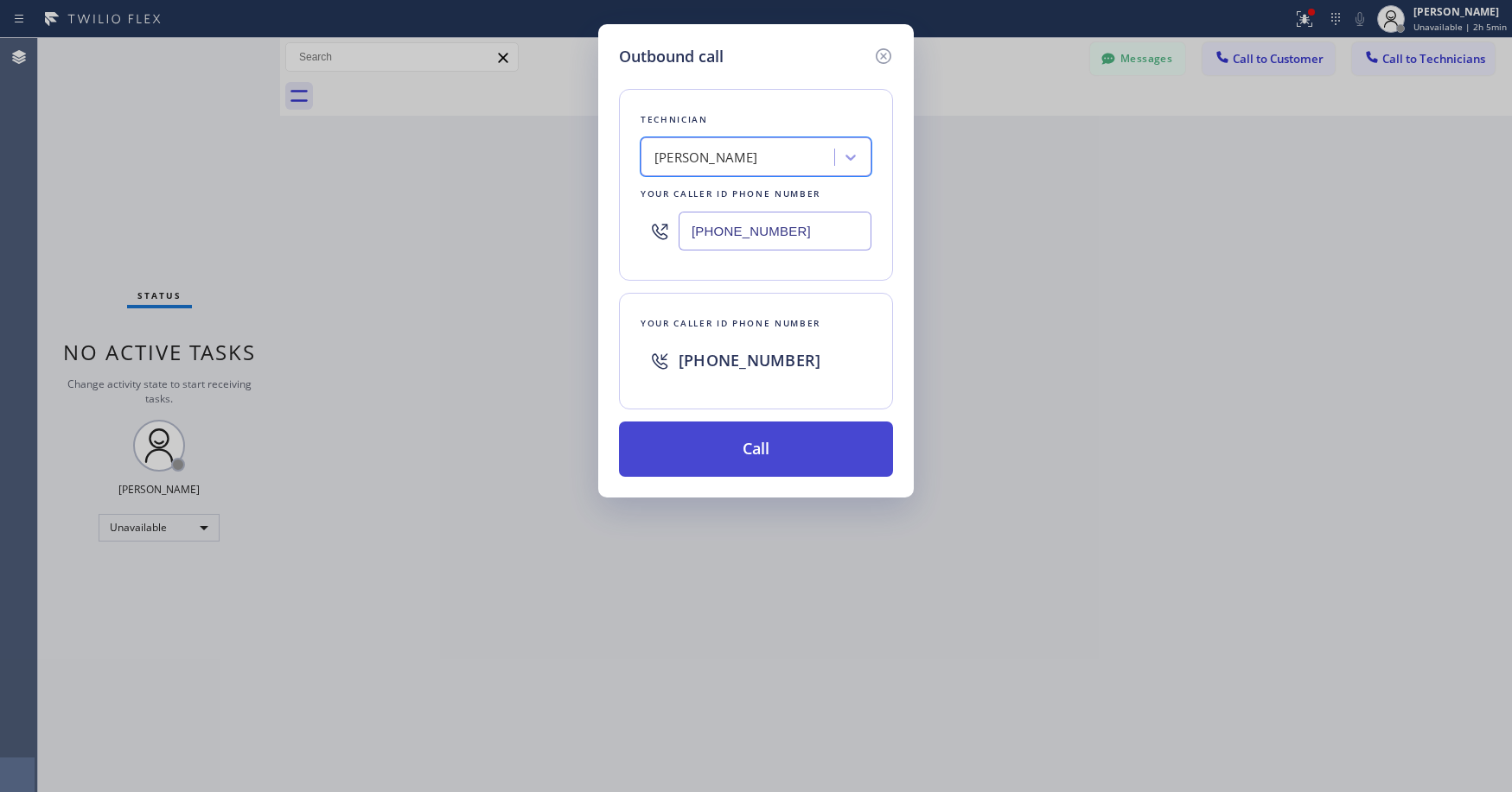
click at [741, 437] on button "Call" at bounding box center [755, 448] width 274 height 55
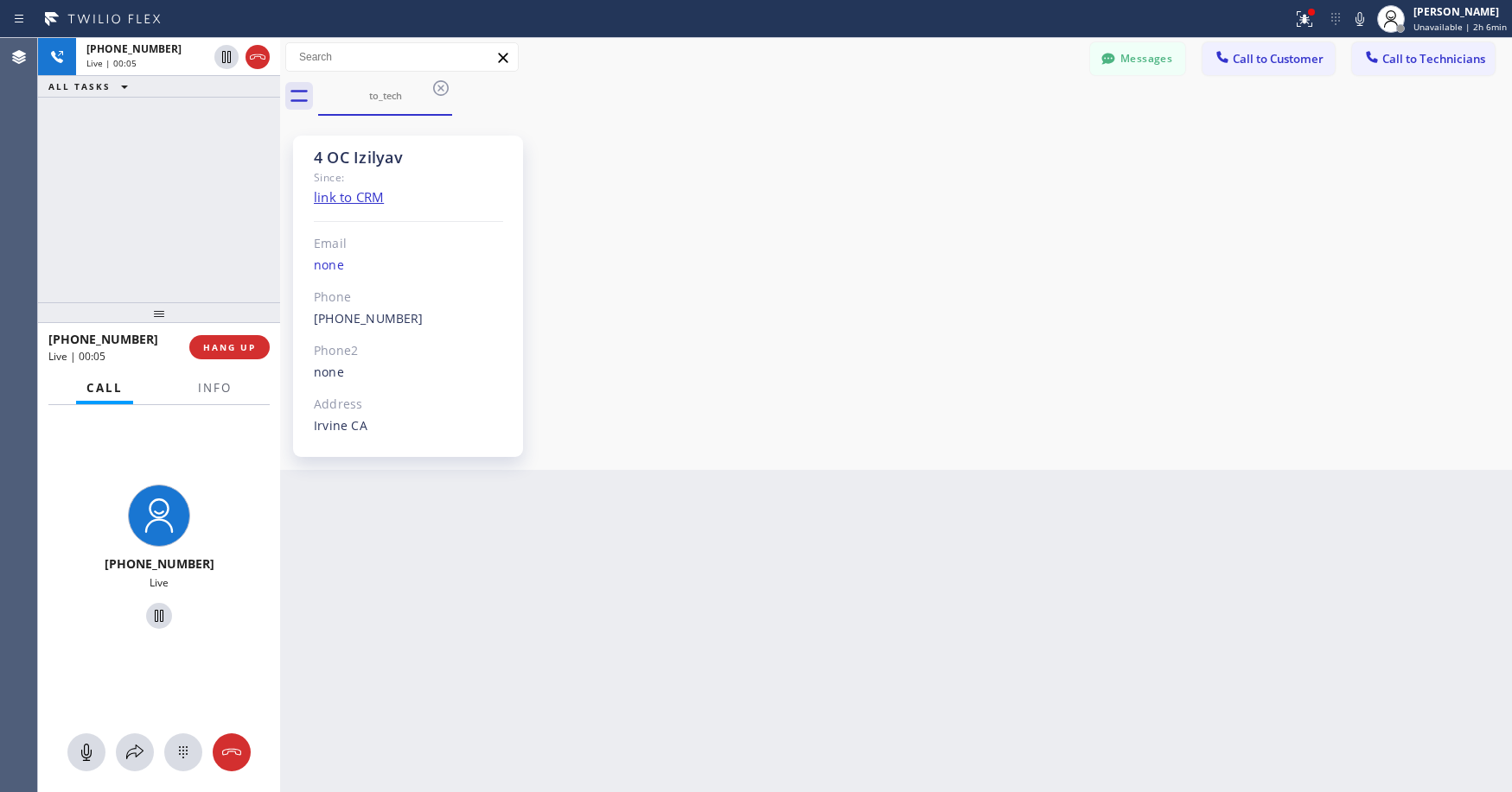
click at [63, 180] on div "[PHONE_NUMBER] Live | 00:05 ALL TASKS ALL TASKS ACTIVE TASKS TASKS IN WRAP UP" at bounding box center [159, 170] width 242 height 264
click at [134, 162] on div "[PHONE_NUMBER] Live | 02:43 ALL TASKS ALL TASKS ACTIVE TASKS TASKS IN WRAP UP" at bounding box center [159, 170] width 242 height 264
click at [204, 199] on div "[PHONE_NUMBER] Live | 02:45 ALL TASKS ALL TASKS ACTIVE TASKS TASKS IN WRAP UP" at bounding box center [159, 170] width 242 height 264
click at [142, 197] on div "[PHONE_NUMBER] Live | 03:10 ALL TASKS ALL TASKS ACTIVE TASKS TASKS IN WRAP UP" at bounding box center [159, 170] width 242 height 264
click at [142, 197] on div "[PHONE_NUMBER] Live | 03:15 ALL TASKS ALL TASKS ACTIVE TASKS TASKS IN WRAP UP" at bounding box center [159, 170] width 242 height 264
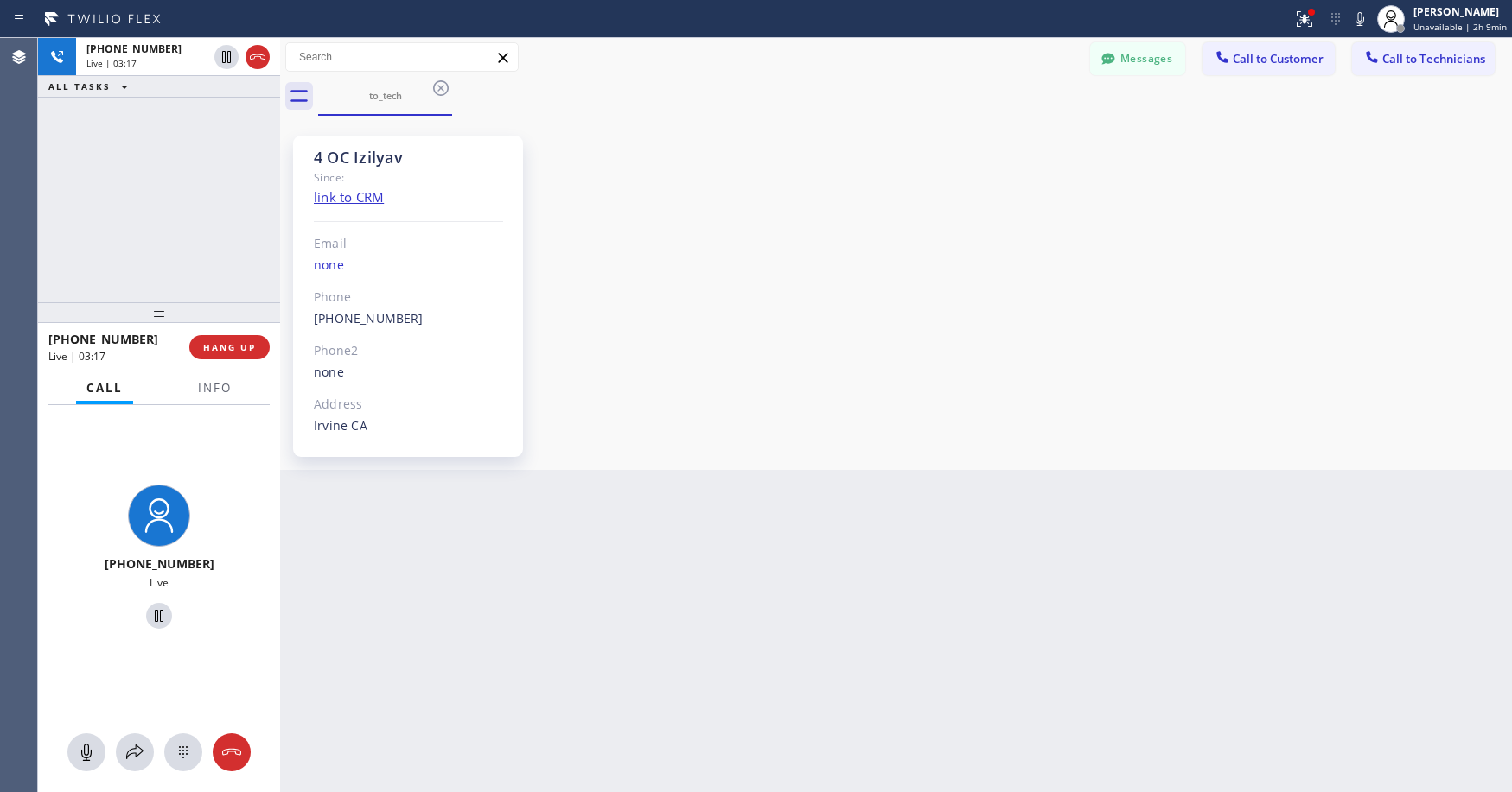
click at [186, 178] on div "[PHONE_NUMBER] Live | 03:17 ALL TASKS ALL TASKS ACTIVE TASKS TASKS IN WRAP UP" at bounding box center [159, 170] width 242 height 264
click at [181, 261] on div "[PHONE_NUMBER] Live | 03:20 ALL TASKS ALL TASKS ACTIVE TASKS TASKS IN WRAP UP" at bounding box center [159, 170] width 242 height 264
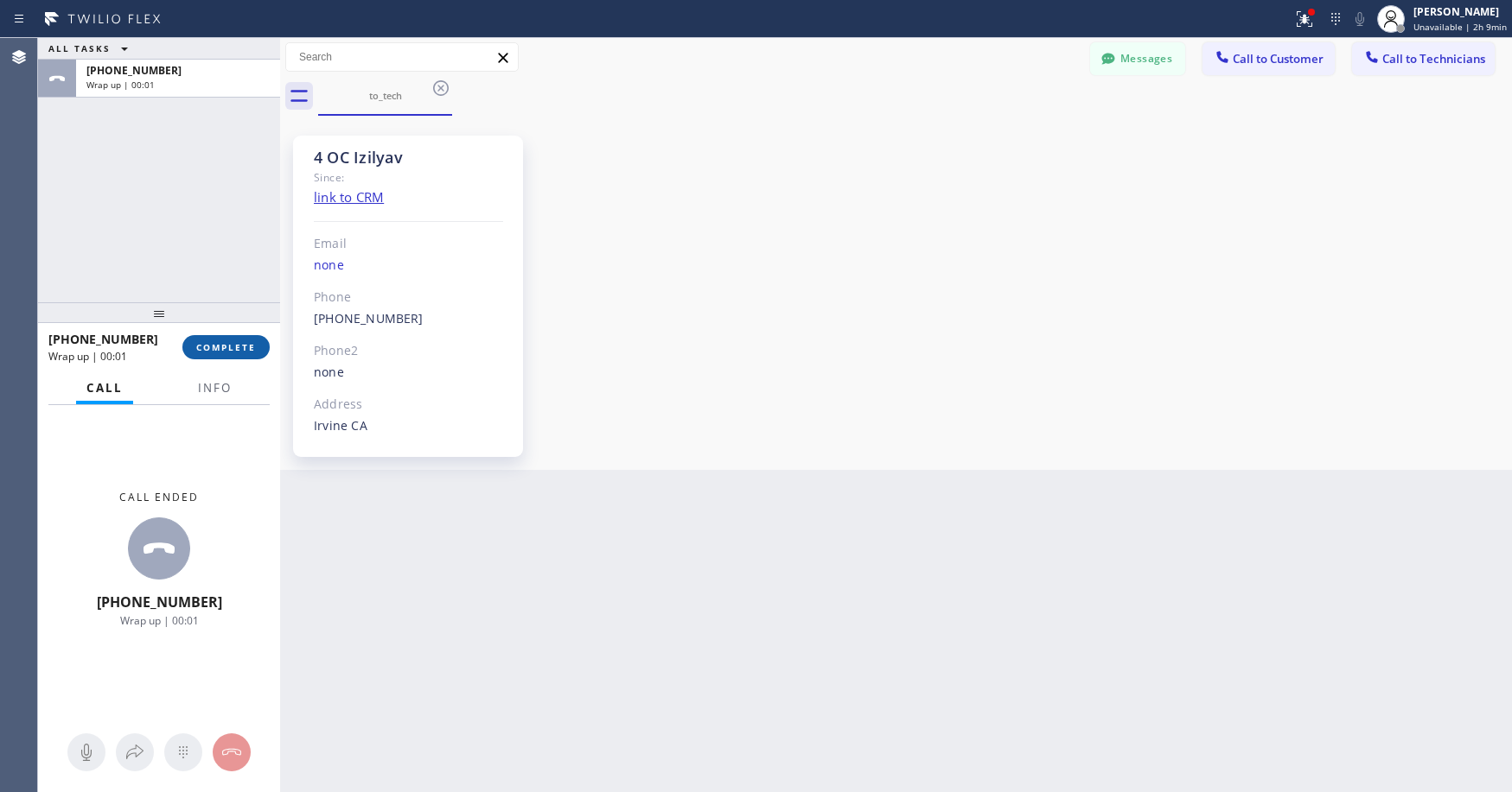
click at [225, 345] on span "COMPLETE" at bounding box center [226, 346] width 60 height 12
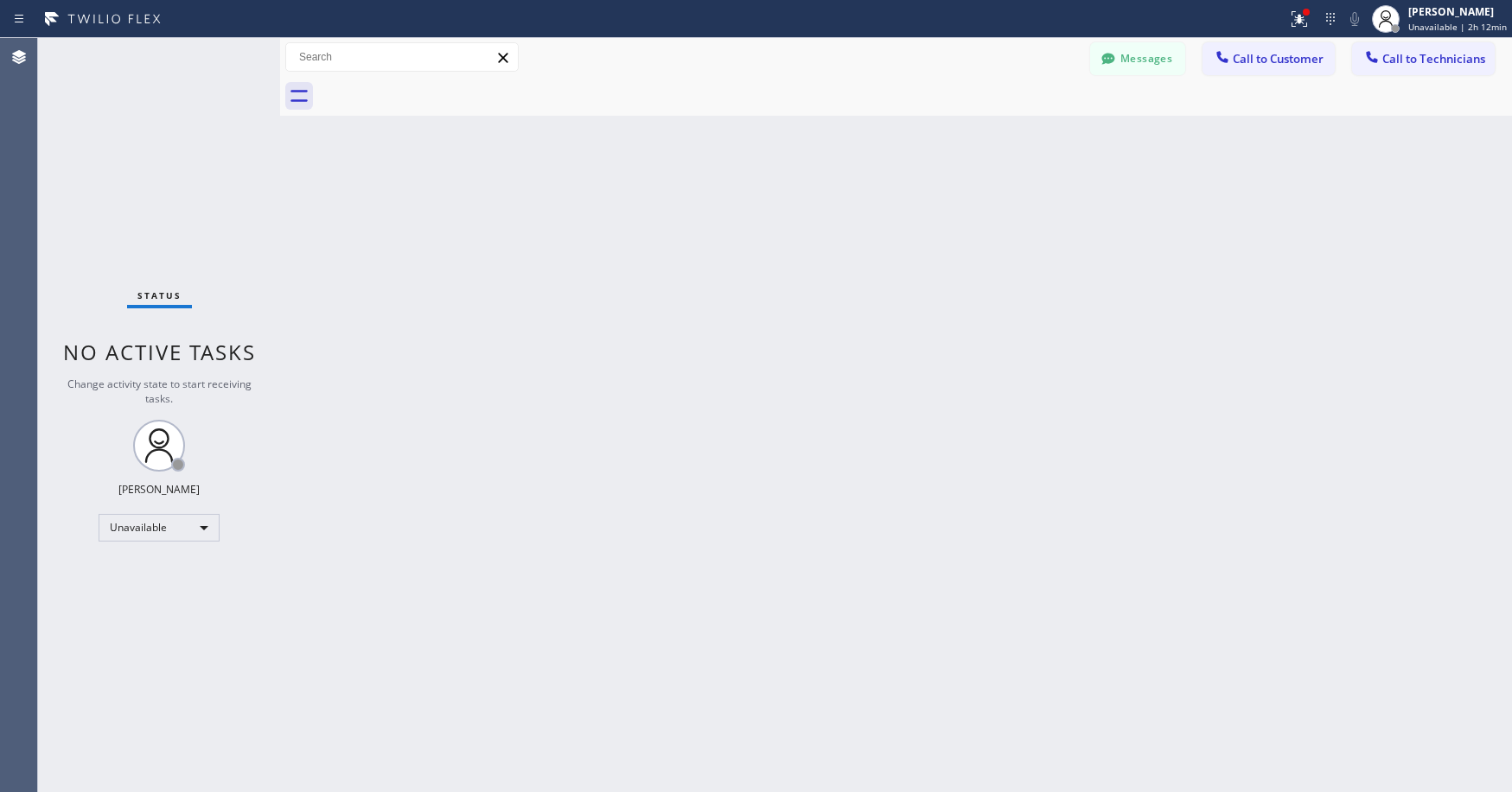
drag, startPoint x: 151, startPoint y: 128, endPoint x: 1058, endPoint y: 632, distance: 1037.6
click at [158, 134] on div "Status No active tasks Change activity state to start receiving tasks. [PERSON_…" at bounding box center [159, 416] width 242 height 755
drag, startPoint x: 154, startPoint y: 131, endPoint x: 157, endPoint y: 376, distance: 245.0
click at [154, 133] on div "Status No active tasks Change activity state to start receiving tasks. [PERSON_…" at bounding box center [159, 416] width 242 height 755
click at [156, 537] on div "Unavailable" at bounding box center [159, 528] width 121 height 28
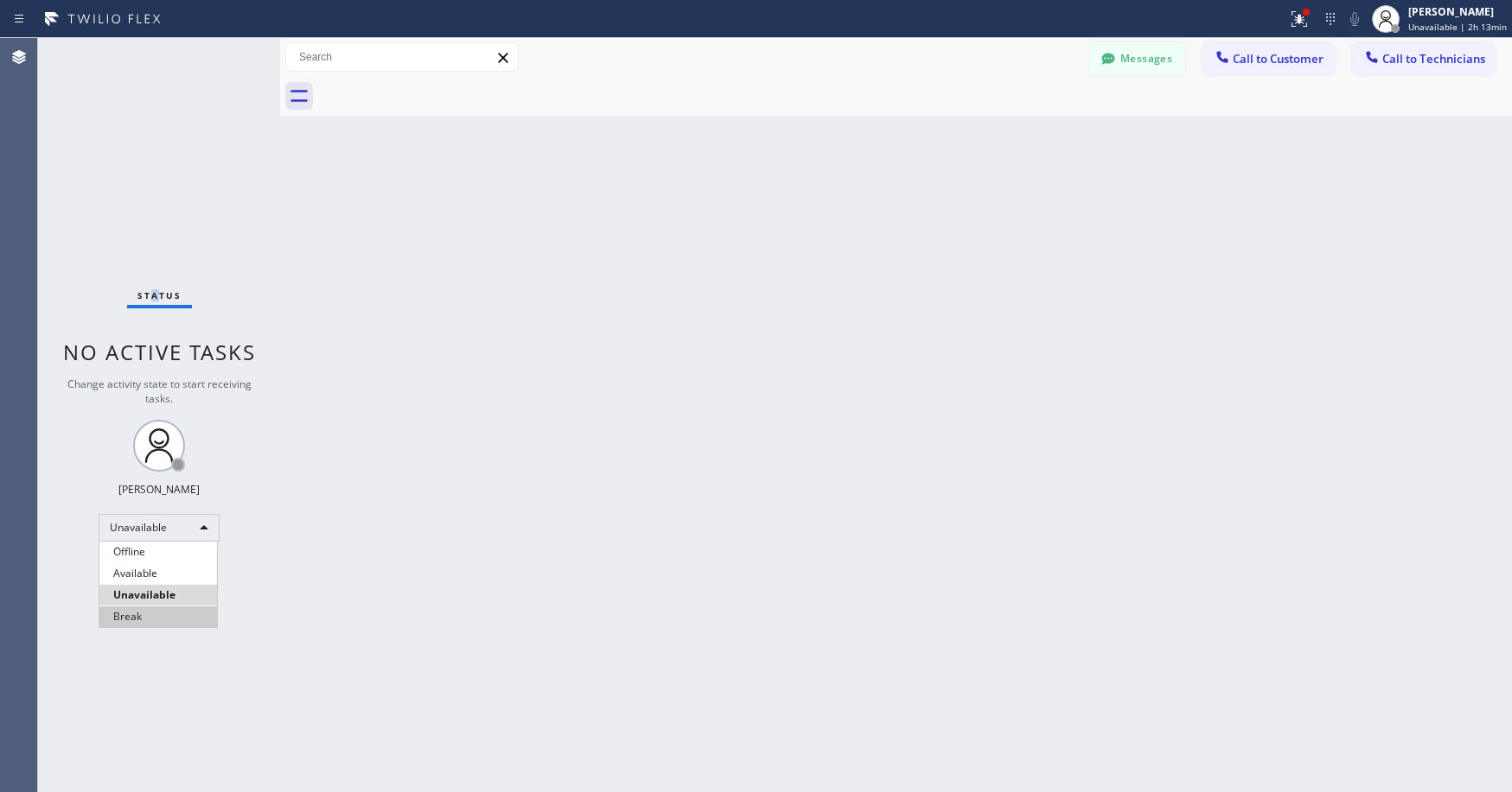
click at [152, 606] on li "Break" at bounding box center [158, 616] width 118 height 21
click at [130, 146] on div "Status No active tasks Change activity state to start receiving tasks. [PERSON_…" at bounding box center [159, 416] width 242 height 755
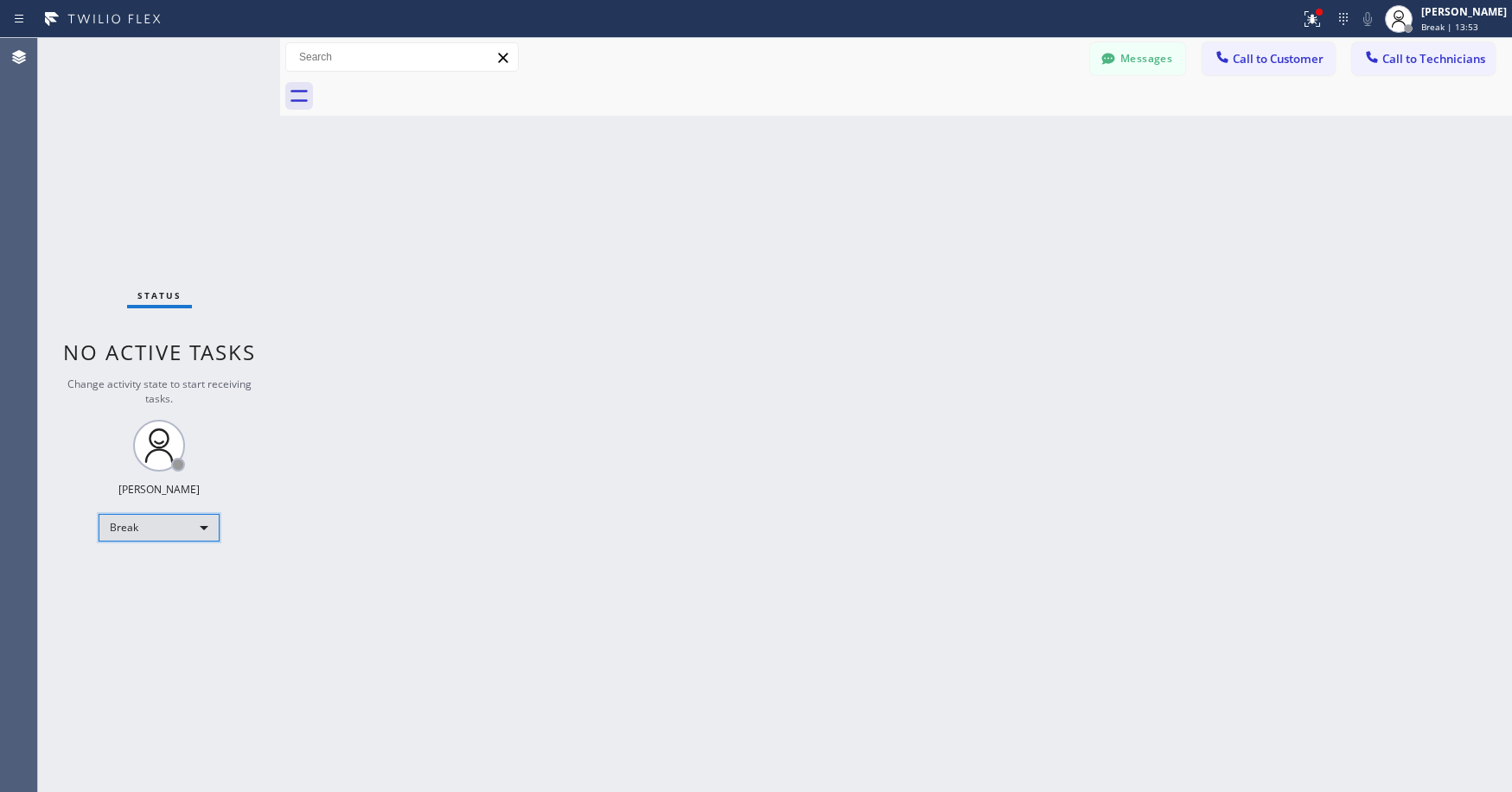
click at [132, 533] on div "Break" at bounding box center [159, 528] width 121 height 28
click at [133, 590] on li "Unavailable" at bounding box center [158, 595] width 118 height 21
drag, startPoint x: 162, startPoint y: 111, endPoint x: 95, endPoint y: 558, distance: 452.0
click at [162, 120] on div "Status No active tasks Change activity state to start receiving tasks. [PERSON_…" at bounding box center [159, 416] width 242 height 755
drag, startPoint x: 149, startPoint y: 145, endPoint x: 142, endPoint y: 441, distance: 296.1
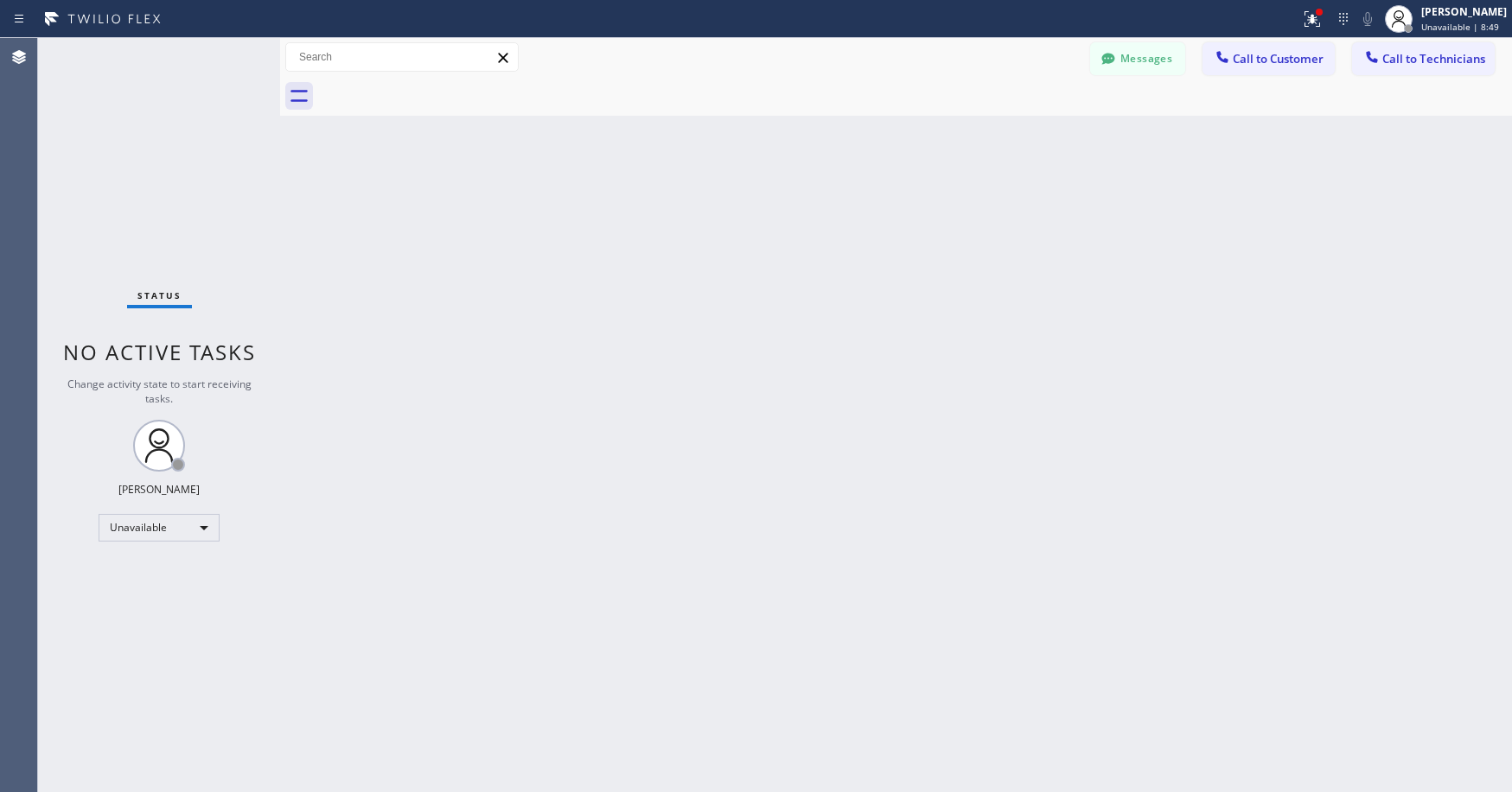
click at [149, 156] on div "Status No active tasks Change activity state to start receiving tasks. [PERSON_…" at bounding box center [159, 416] width 242 height 755
click at [164, 197] on div "Status No active tasks Change activity state to start receiving tasks. [PERSON_…" at bounding box center [159, 416] width 242 height 755
click at [140, 176] on div "Status No active tasks Change activity state to start receiving tasks. [PERSON_…" at bounding box center [159, 416] width 242 height 755
click at [104, 92] on div "Status No active tasks Change activity state to start receiving tasks. [PERSON_…" at bounding box center [159, 416] width 242 height 755
click at [1126, 64] on button "Messages" at bounding box center [1138, 58] width 95 height 33
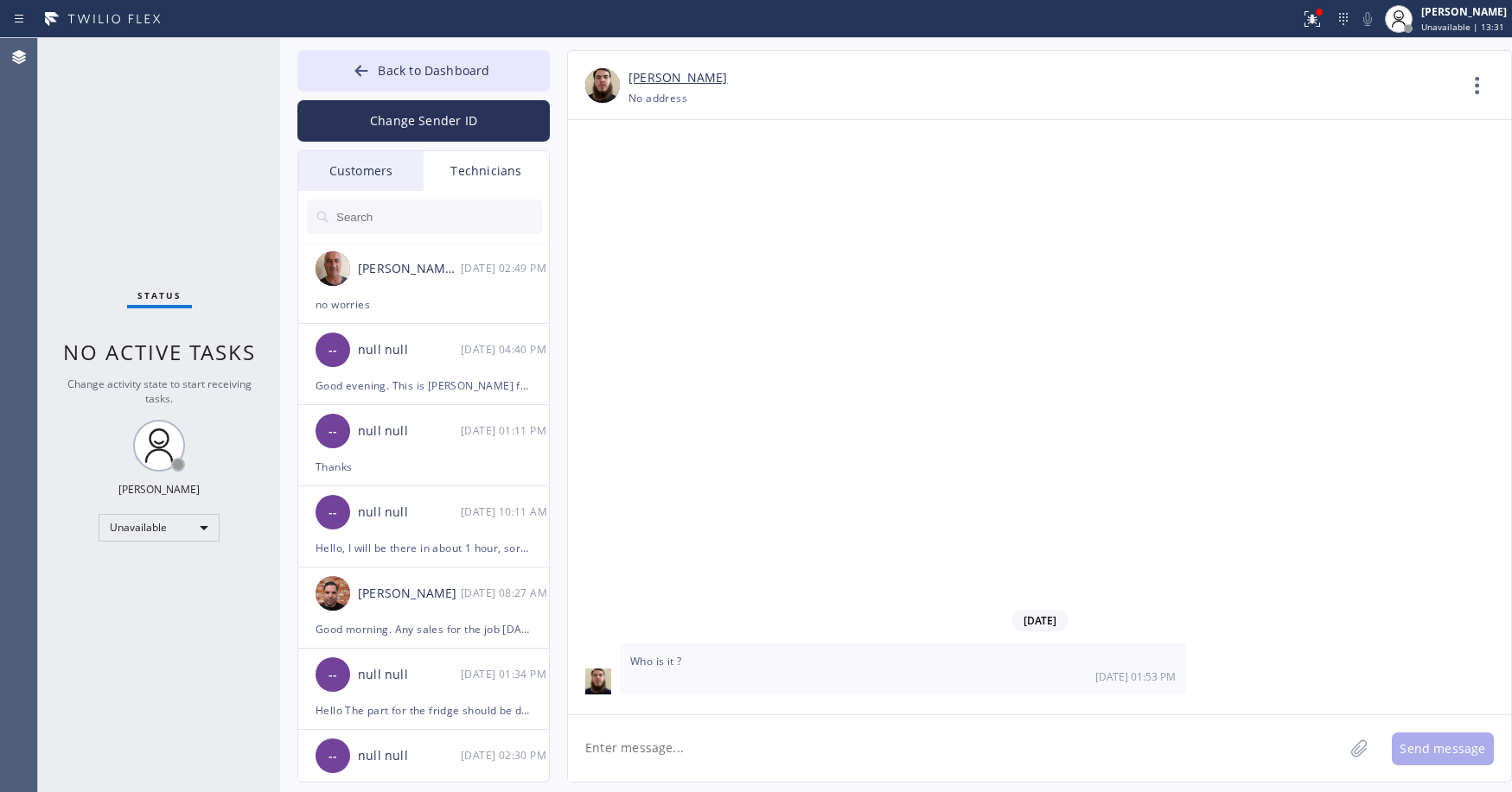
click at [350, 165] on div "Customers" at bounding box center [361, 171] width 125 height 40
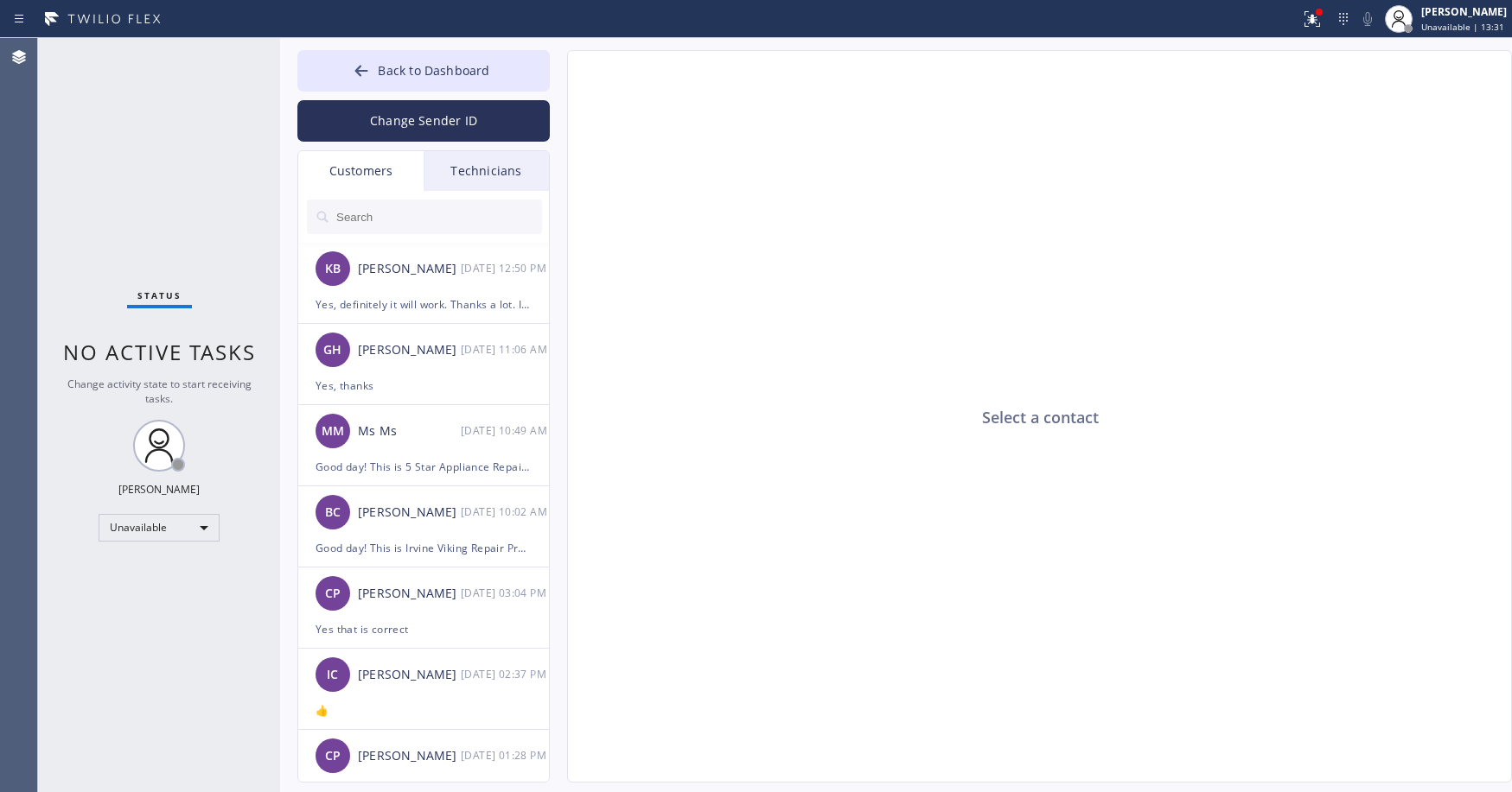
click at [415, 213] on input "text" at bounding box center [438, 217] width 207 height 35
click at [121, 172] on div "Status No active tasks Change activity state to start receiving tasks. [PERSON_…" at bounding box center [159, 416] width 242 height 755
click at [377, 212] on input "text" at bounding box center [438, 217] width 207 height 35
paste input "8AUG3M"
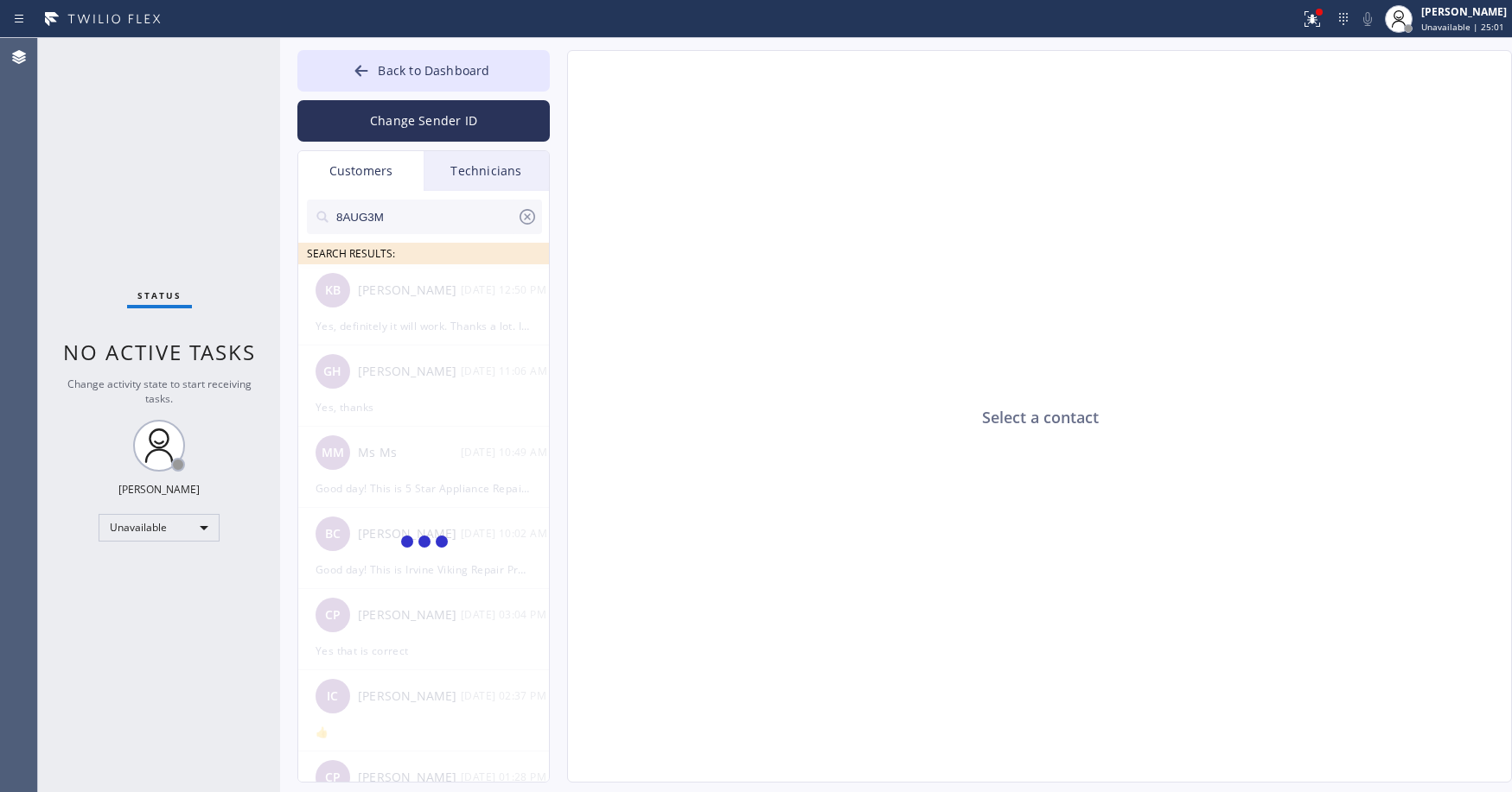
type input "8AUG3M"
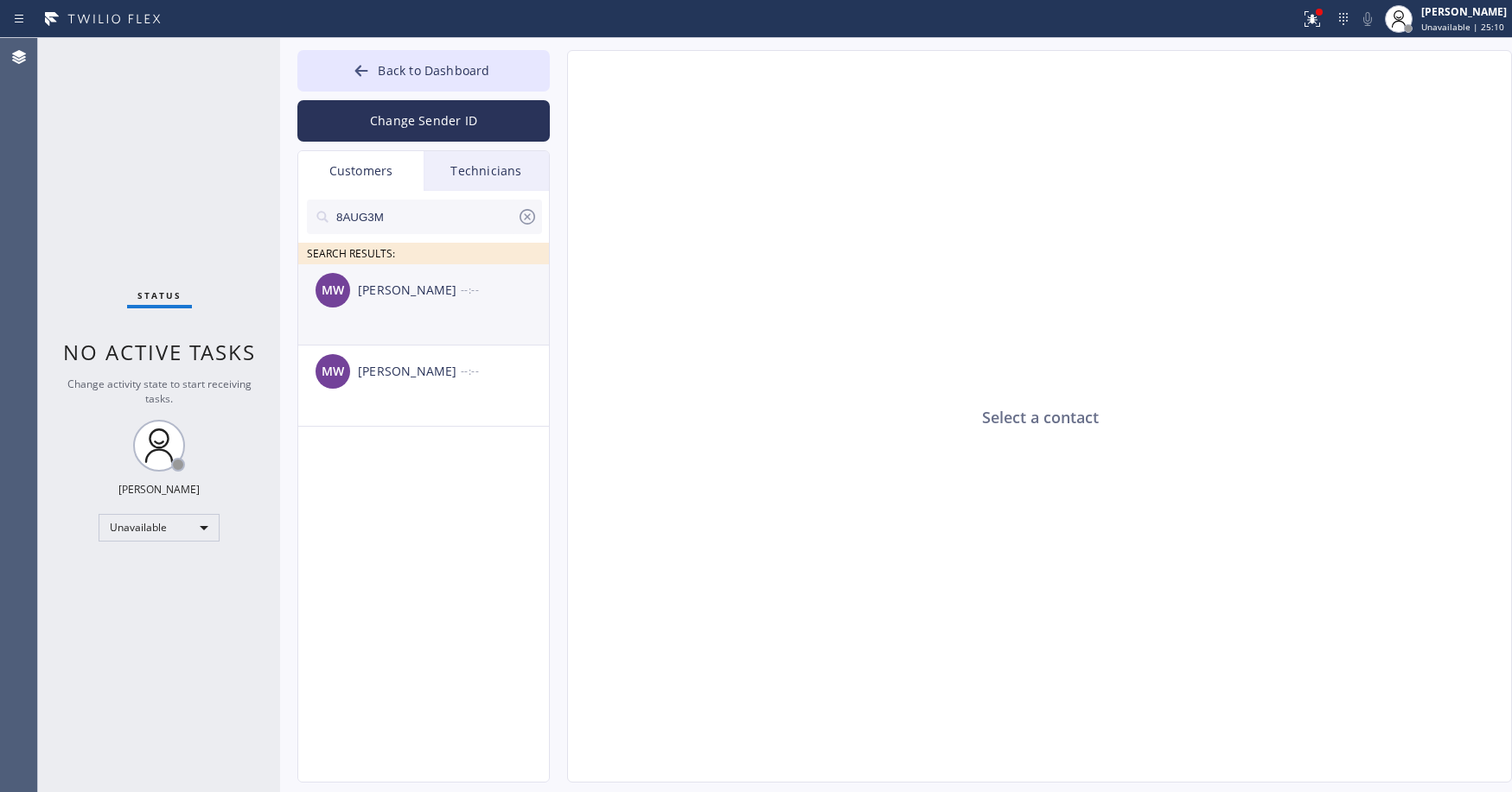
click at [448, 304] on div "MW [PERSON_NAME][GEOGRAPHIC_DATA] --:--" at bounding box center [424, 290] width 252 height 52
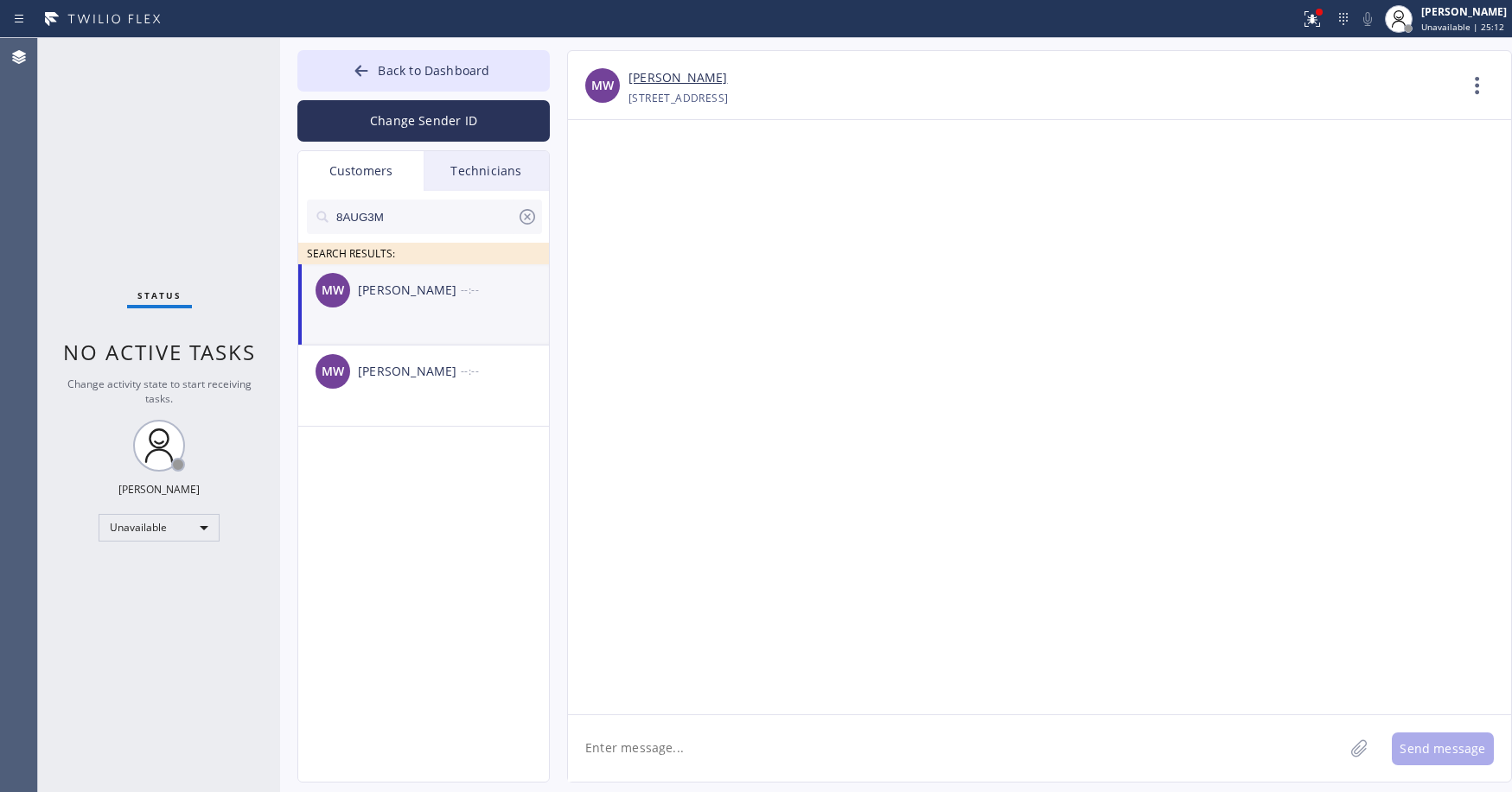
click at [675, 752] on textarea at bounding box center [956, 748] width 776 height 66
paste textarea "Appliance Repair Burlingame"
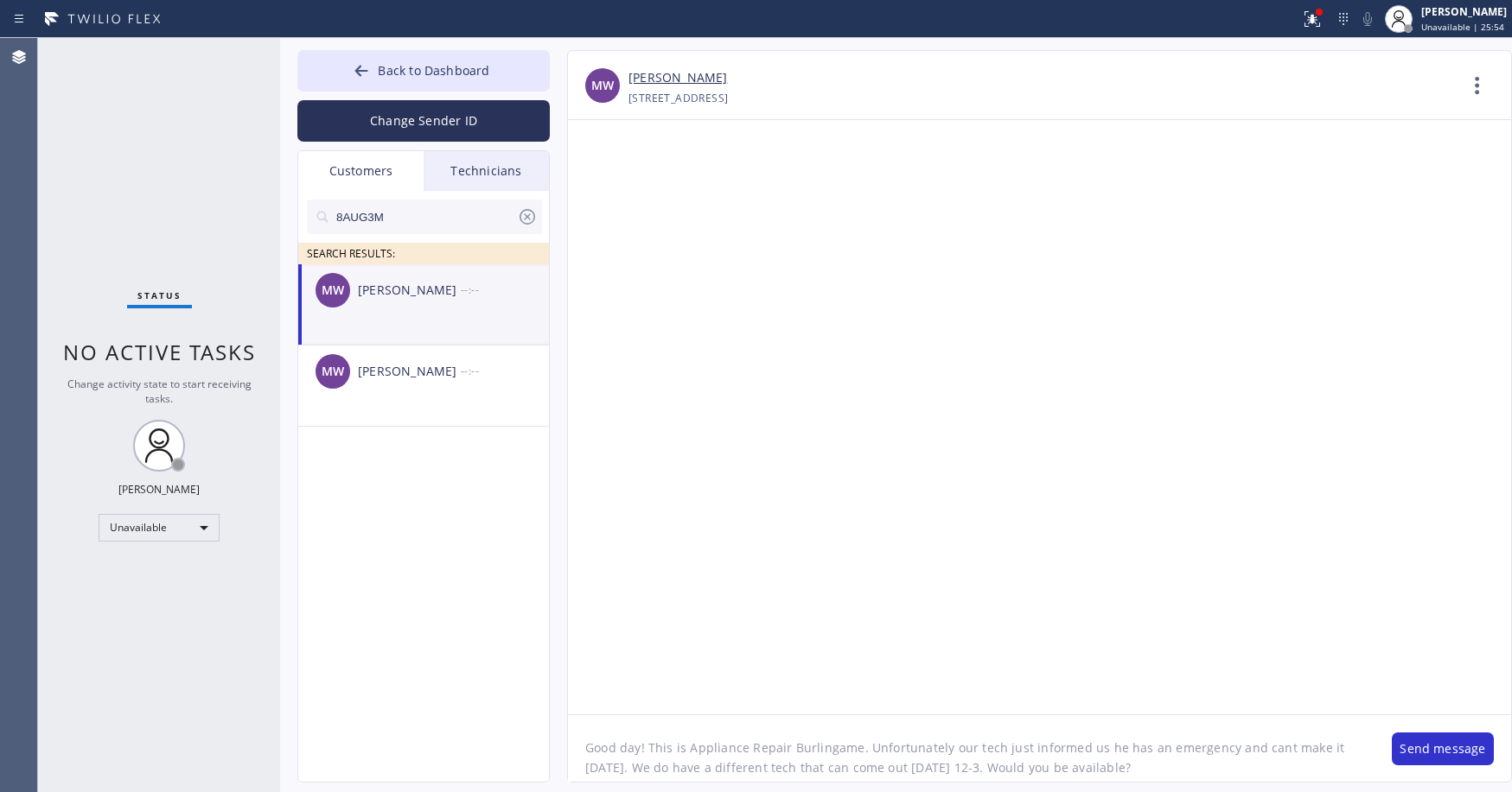
type textarea "Good day! This is Appliance Repair Burlingame. Unfortunately our tech just info…"
click at [1109, 770] on textarea "Good day! This is Appliance Repair Burlingame. Unfortunately our tech just info…" at bounding box center [971, 748] width 806 height 66
click at [1422, 748] on button "Send message" at bounding box center [1442, 748] width 102 height 33
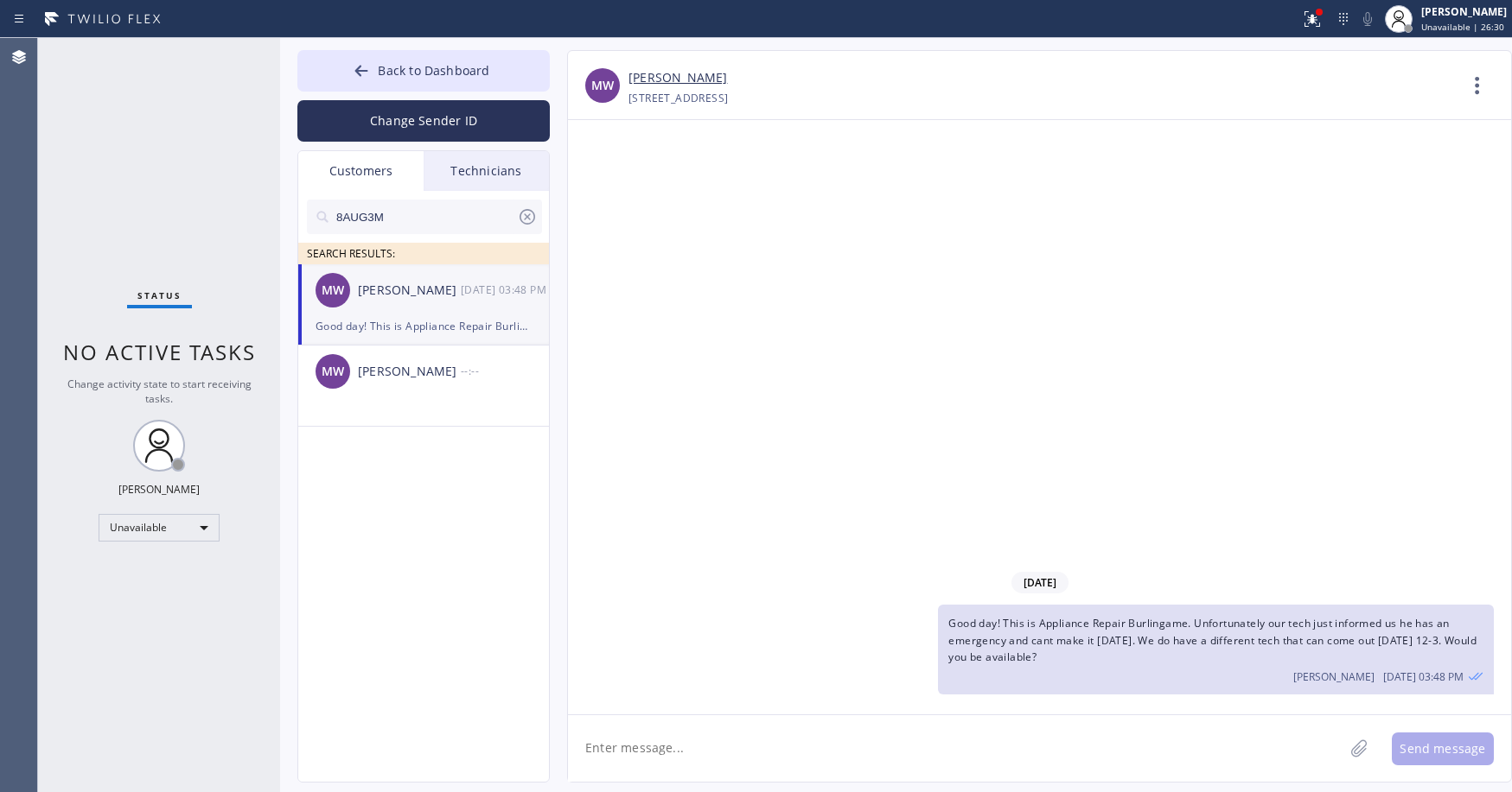
click at [136, 190] on div "Status No active tasks Change activity state to start receiving tasks. [PERSON_…" at bounding box center [159, 416] width 242 height 755
click at [421, 72] on span "Back to Dashboard" at bounding box center [433, 71] width 111 height 17
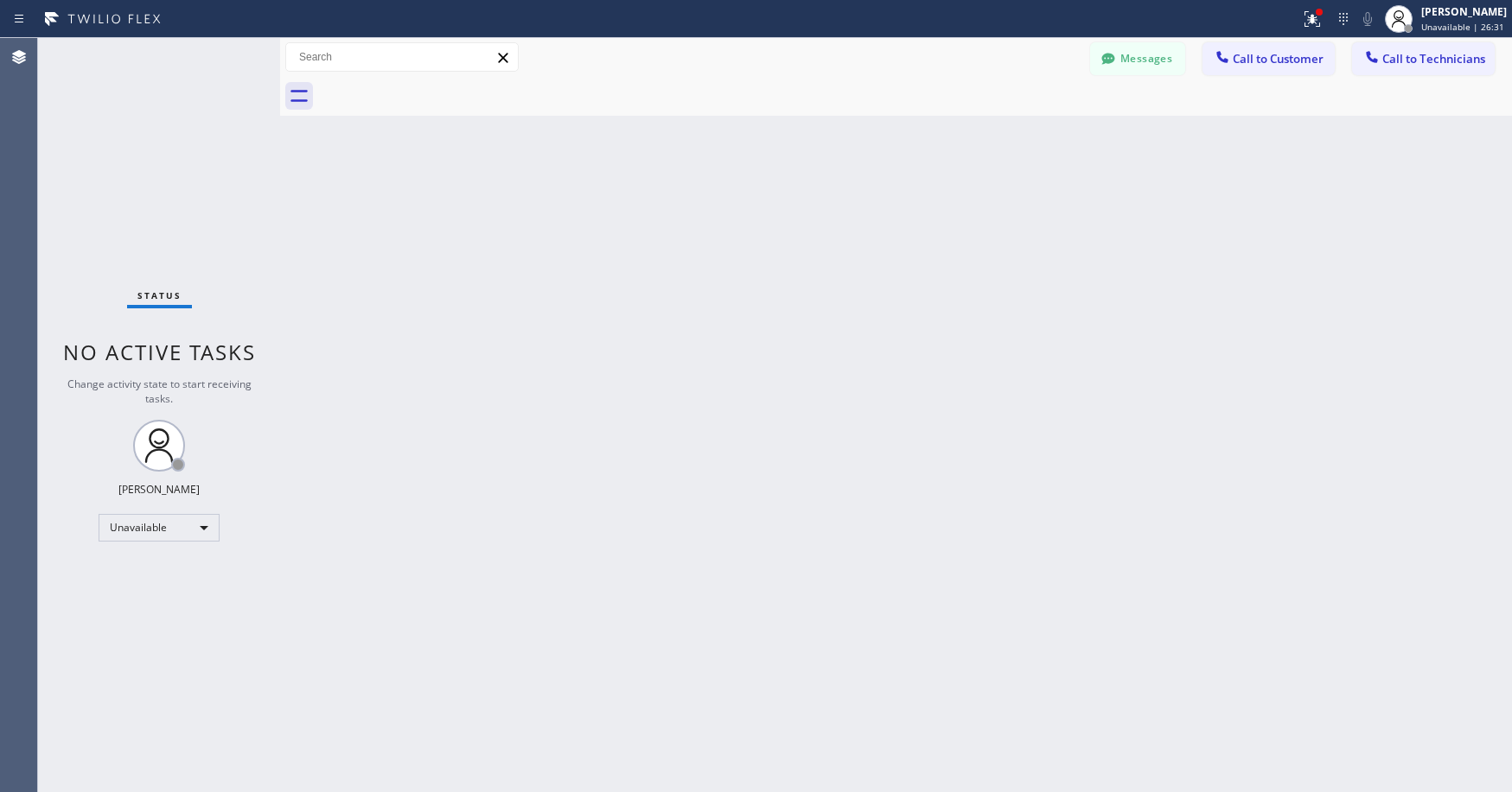
click at [184, 146] on div "Status No active tasks Change activity state to start receiving tasks. [PERSON_…" at bounding box center [159, 416] width 242 height 755
click at [151, 185] on div "Status No active tasks Change activity state to start receiving tasks. [PERSON_…" at bounding box center [159, 416] width 242 height 755
